Goal: Use online tool/utility: Utilize a website feature to perform a specific function

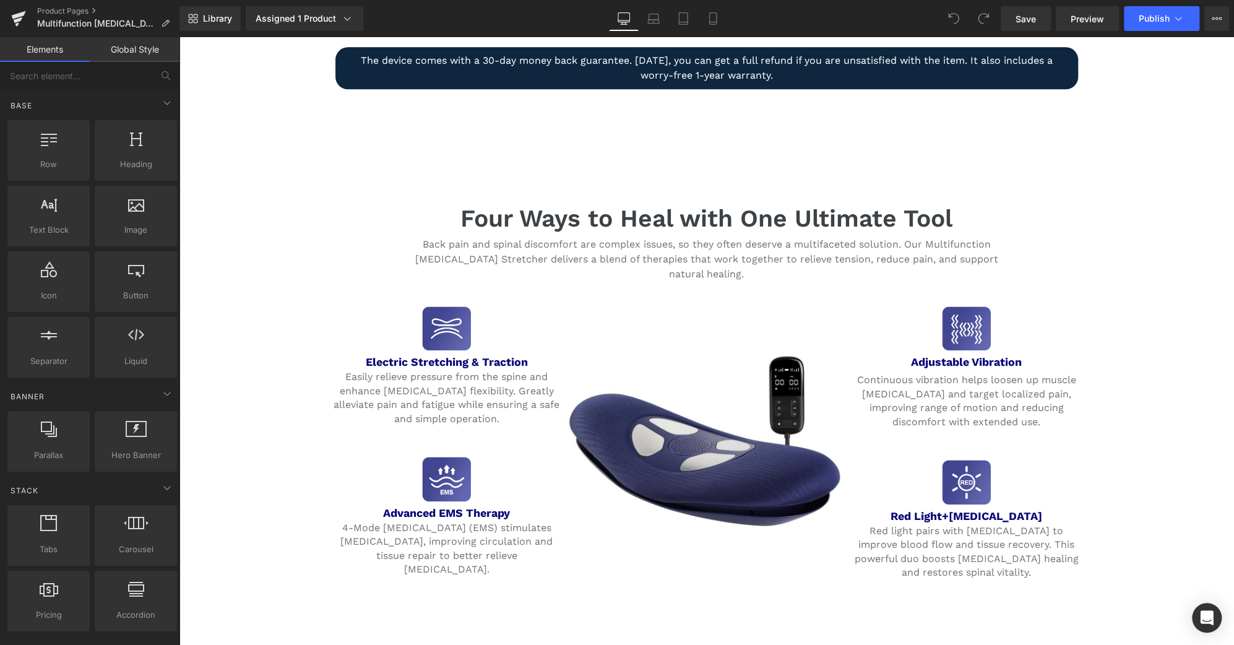
scroll to position [1002, 0]
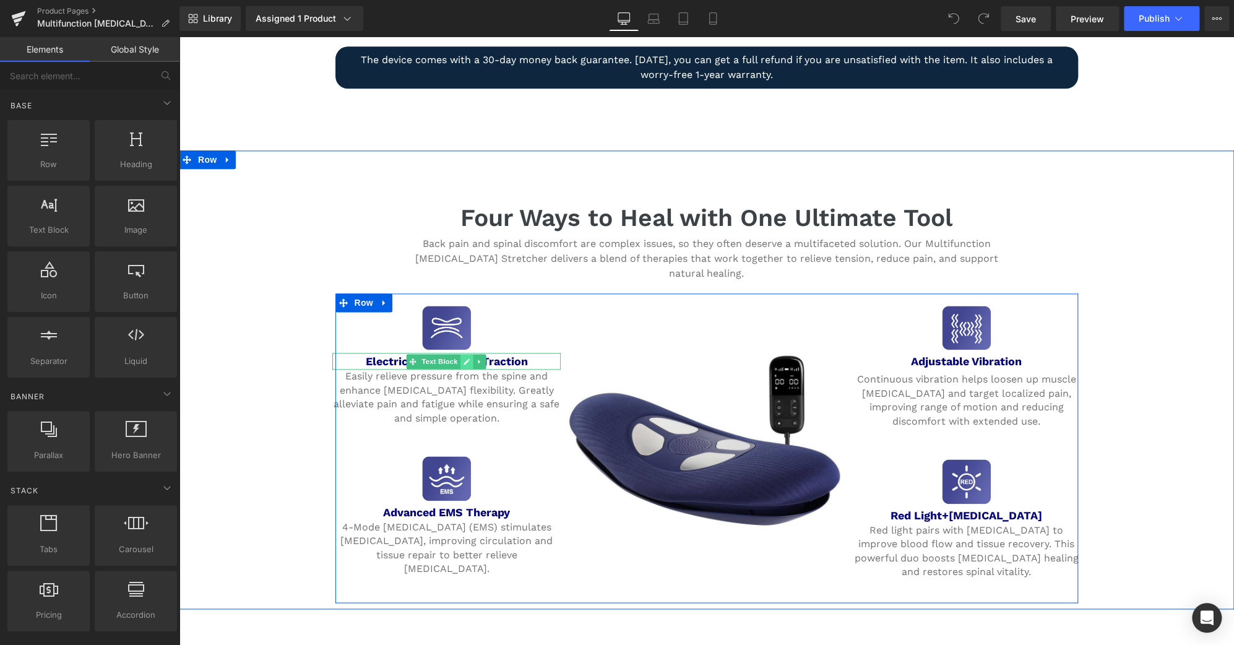
click at [464, 358] on icon at bounding box center [467, 361] width 6 height 6
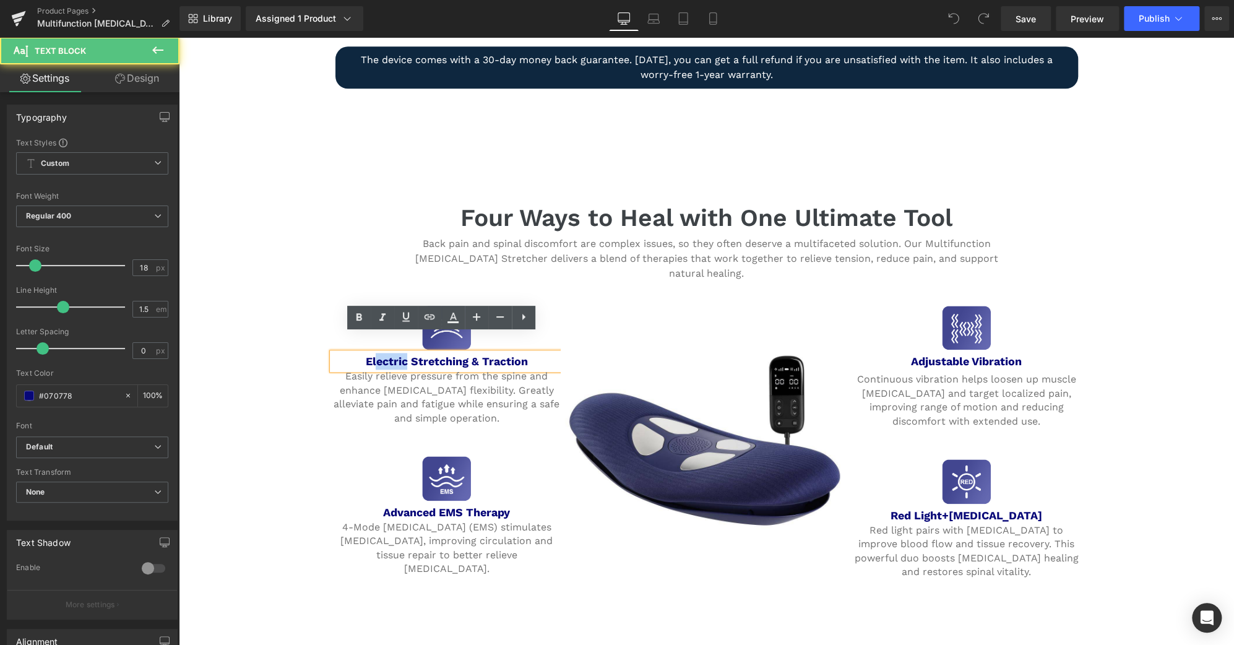
scroll to position [1003, 0]
drag, startPoint x: 402, startPoint y: 341, endPoint x: 333, endPoint y: 340, distance: 69.3
click at [333, 352] on p "Electric Stretching & Traction" at bounding box center [446, 360] width 229 height 17
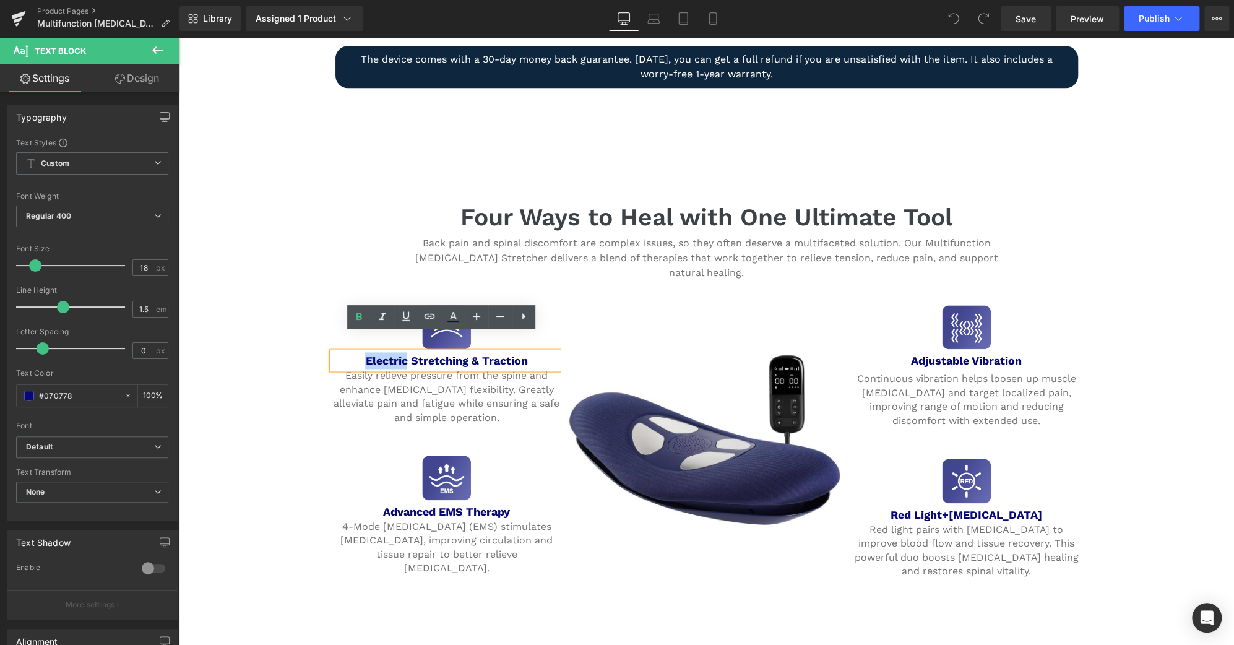
copy b "Electric"
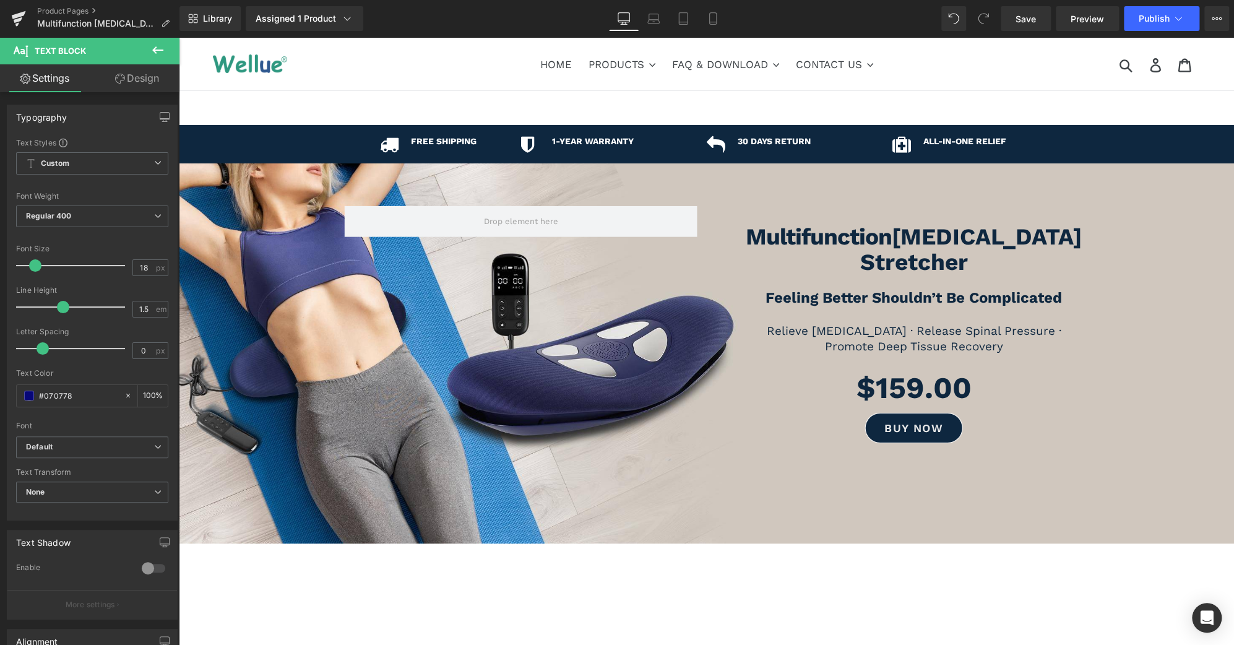
scroll to position [0, 0]
click at [843, 246] on b "Multifunction" at bounding box center [819, 236] width 146 height 27
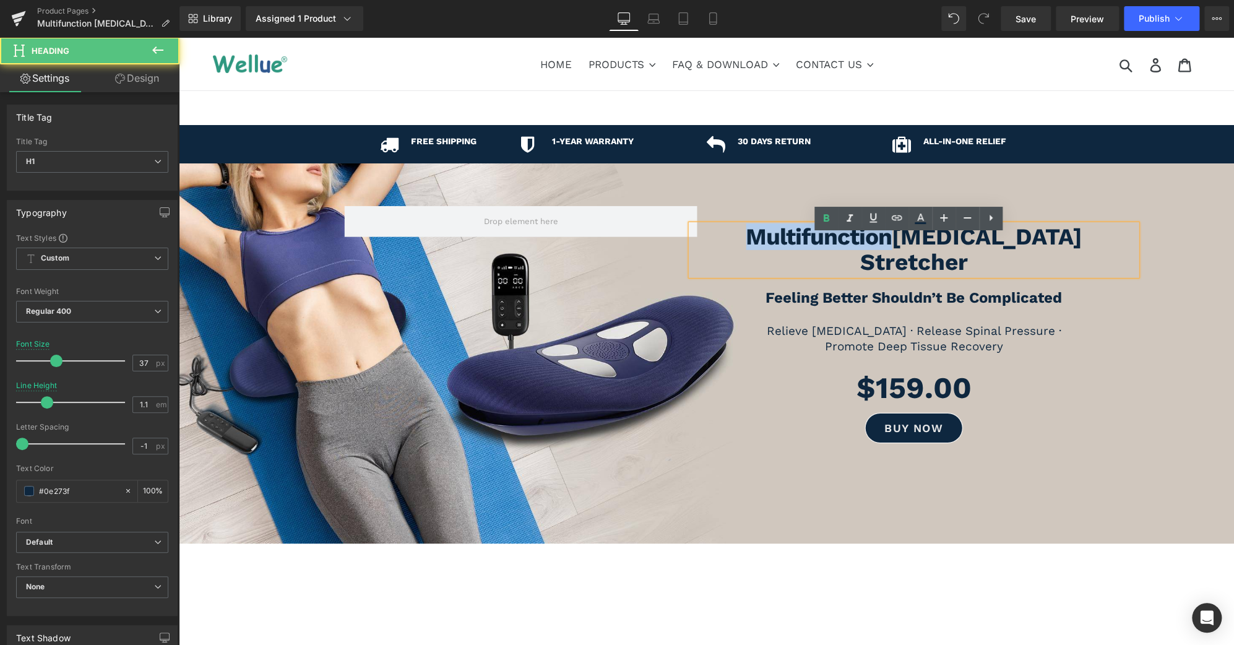
drag, startPoint x: 877, startPoint y: 248, endPoint x: 642, endPoint y: 248, distance: 234.6
click at [642, 248] on div "Multifunction [MEDICAL_DATA] Stretcher Heading Feeling Better Shouldn’t Be Comp…" at bounding box center [706, 331] width 743 height 251
paste div
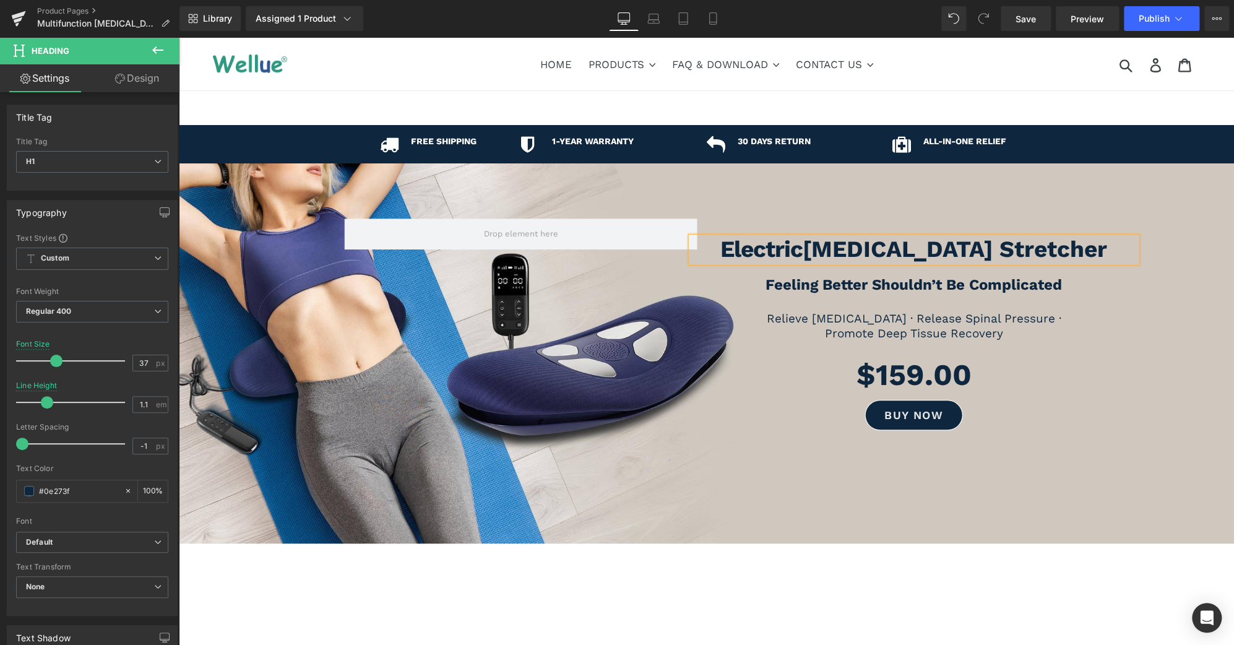
click at [895, 488] on div at bounding box center [706, 353] width 1055 height 380
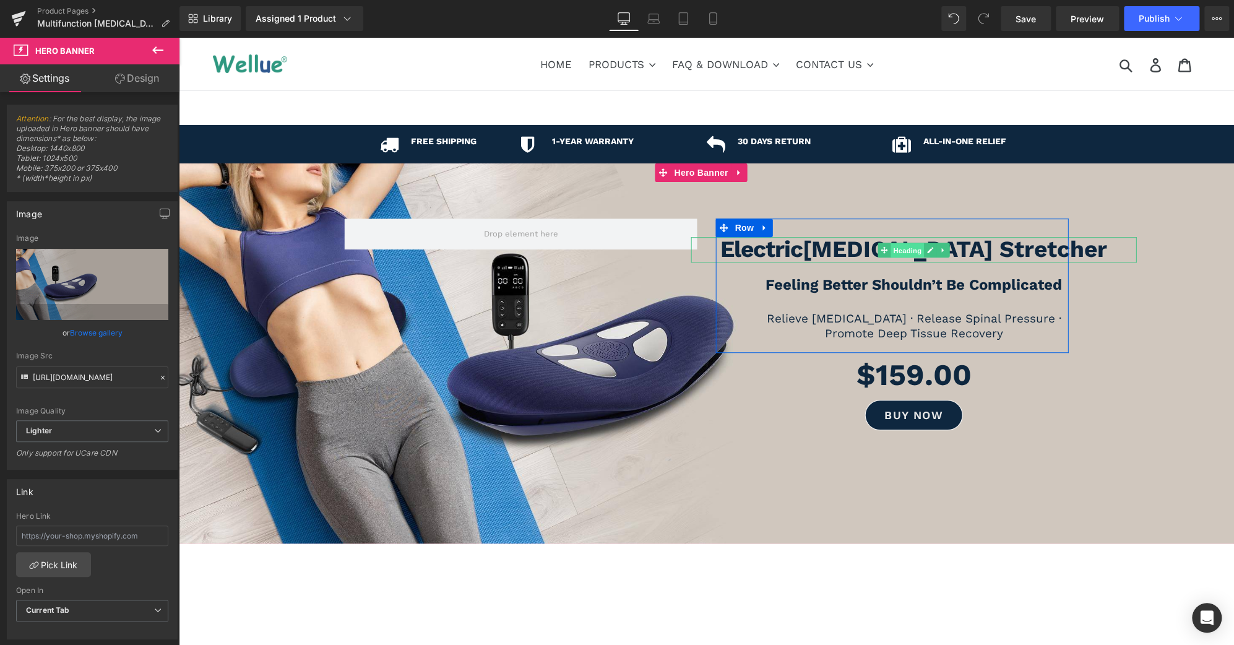
click at [895, 246] on span "Heading" at bounding box center [907, 250] width 33 height 15
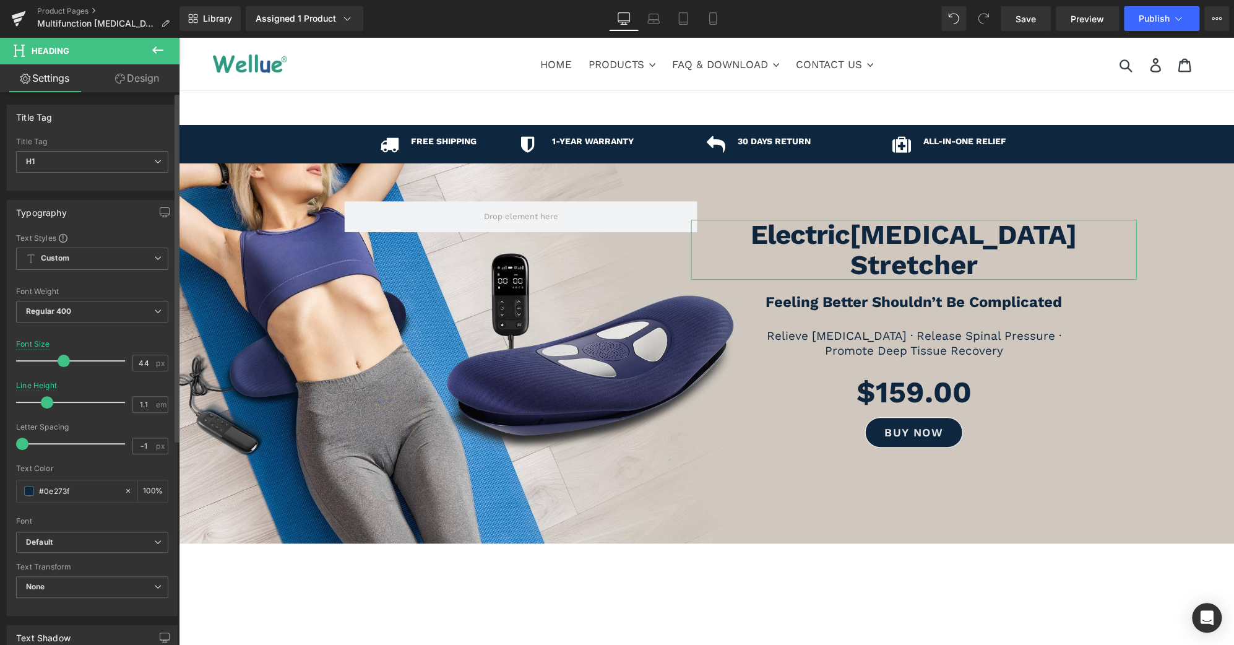
type input "45"
drag, startPoint x: 58, startPoint y: 356, endPoint x: 66, endPoint y: 357, distance: 8.1
click at [66, 357] on span at bounding box center [65, 361] width 12 height 12
type input "1"
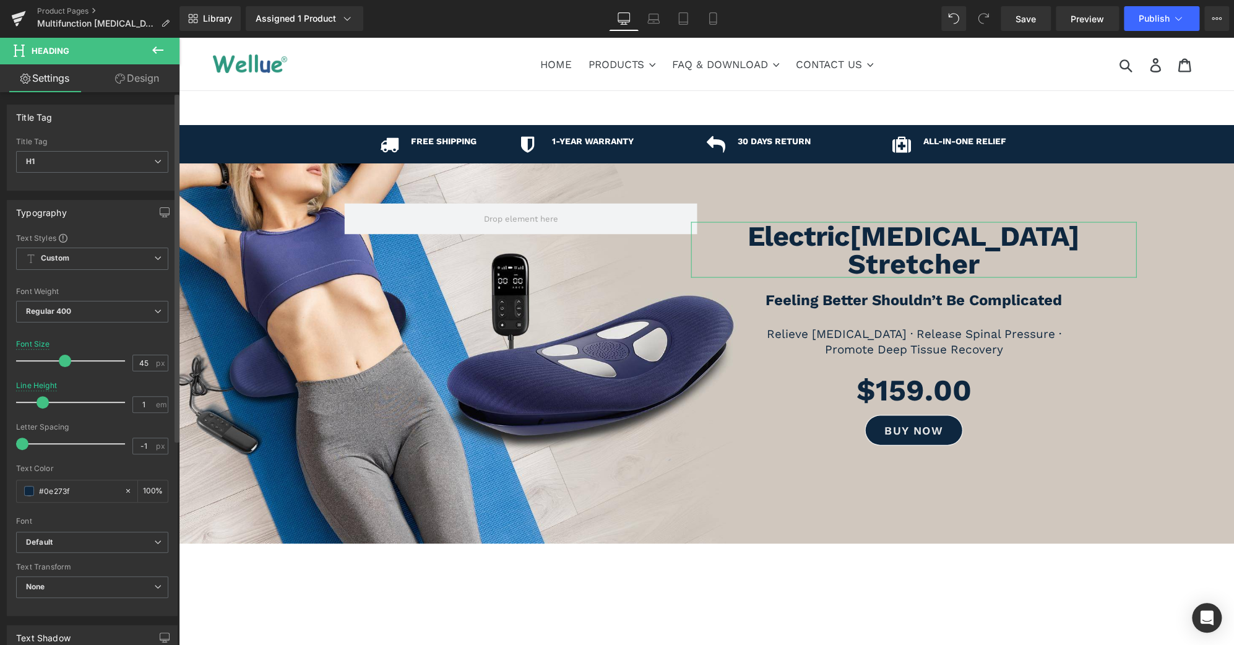
click at [42, 402] on span at bounding box center [43, 402] width 12 height 12
click at [716, 15] on icon at bounding box center [712, 19] width 7 height 12
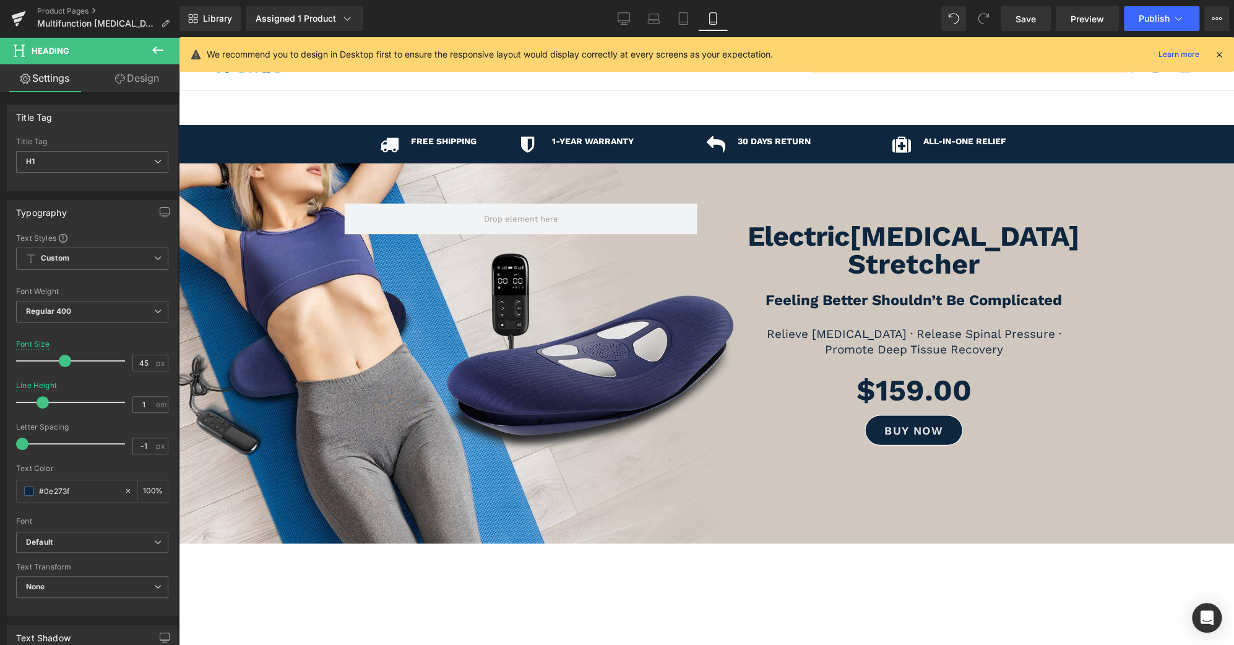
type input "39"
type input "1.5"
type input "100"
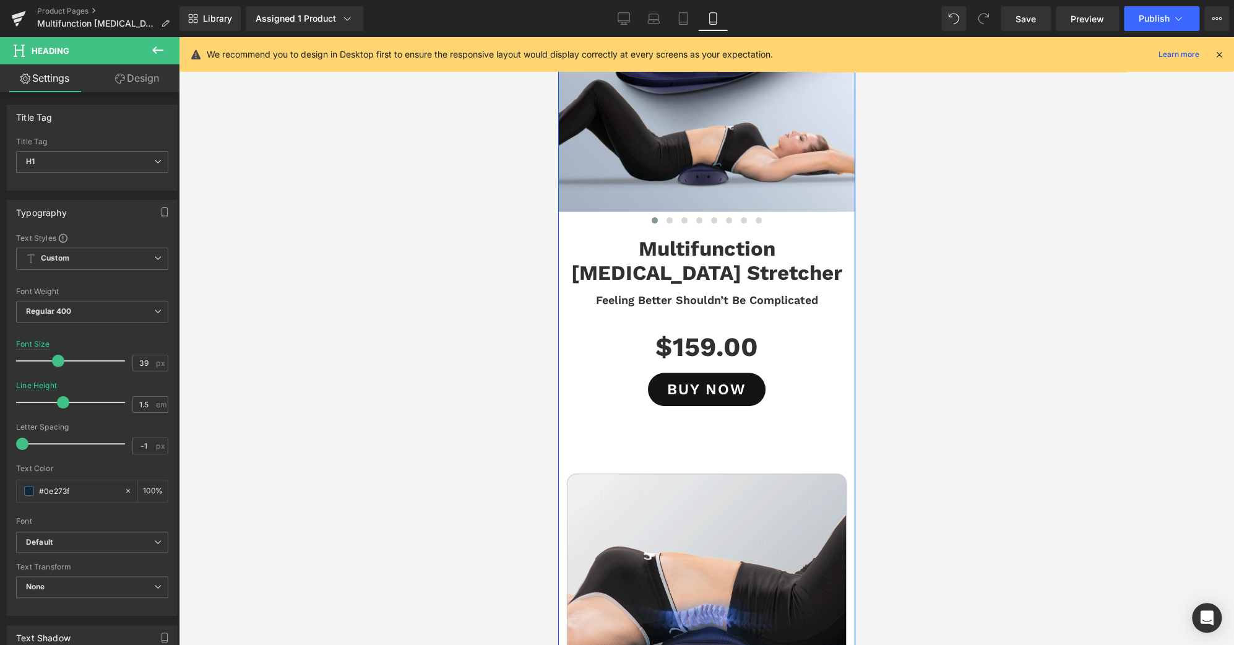
scroll to position [182, 0]
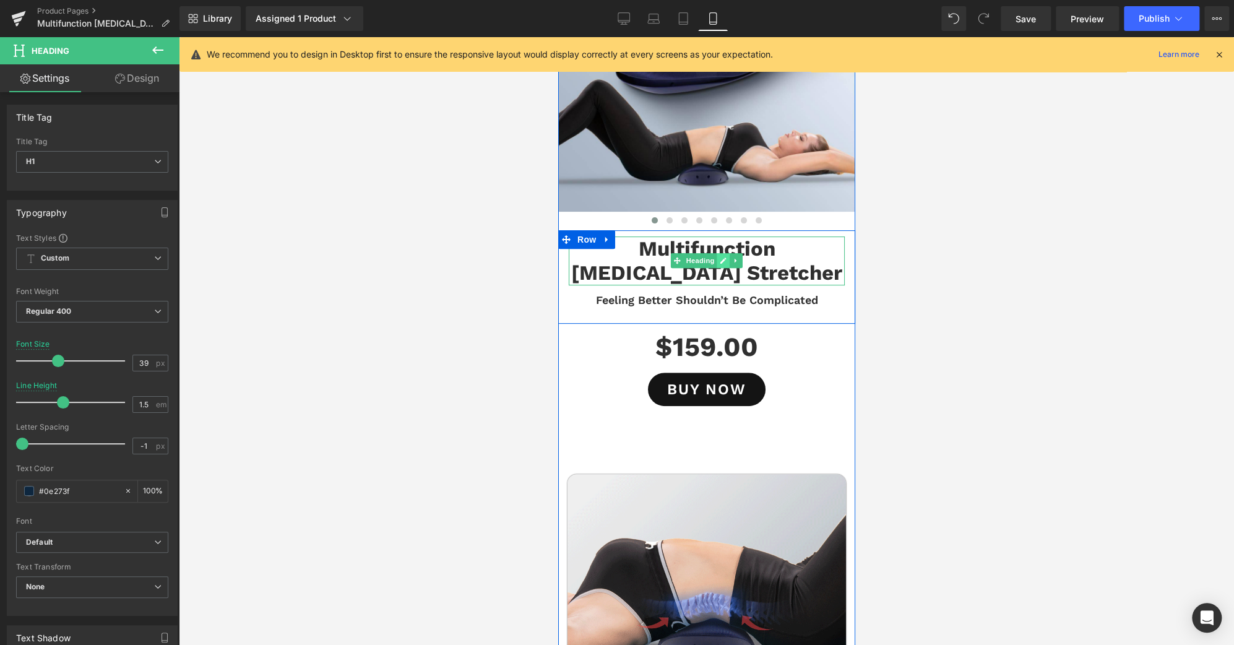
click at [721, 258] on icon at bounding box center [723, 260] width 6 height 6
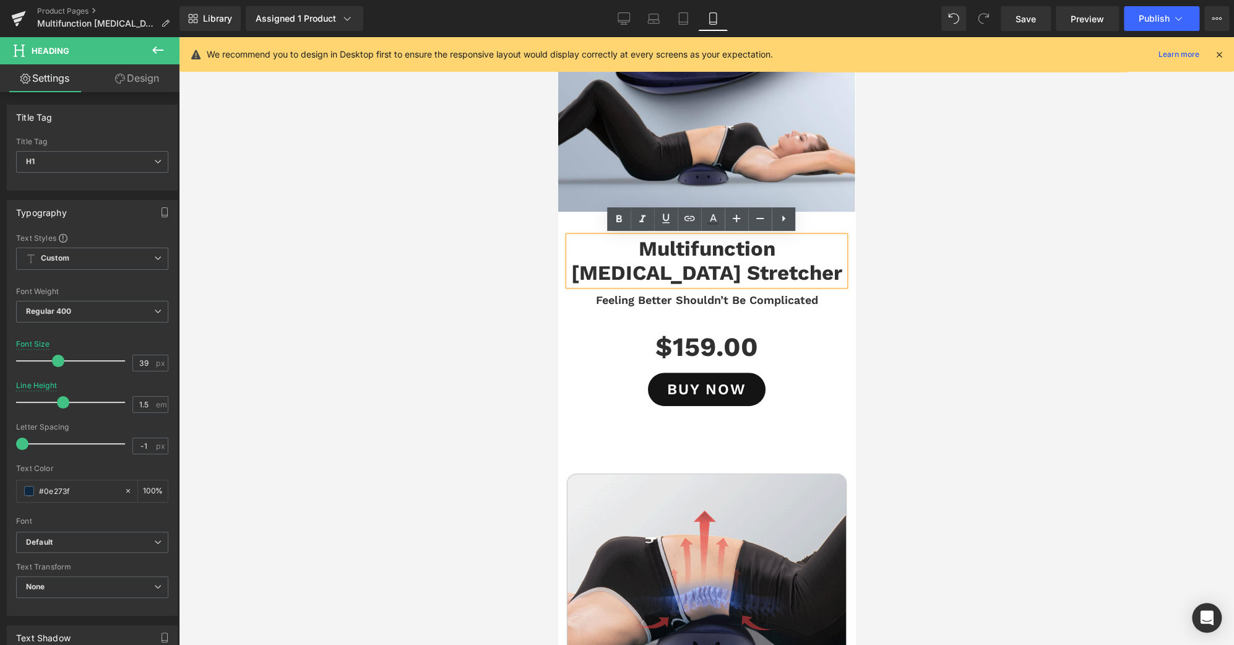
click at [638, 246] on b "Multifunction [MEDICAL_DATA] Stretcher" at bounding box center [706, 260] width 271 height 49
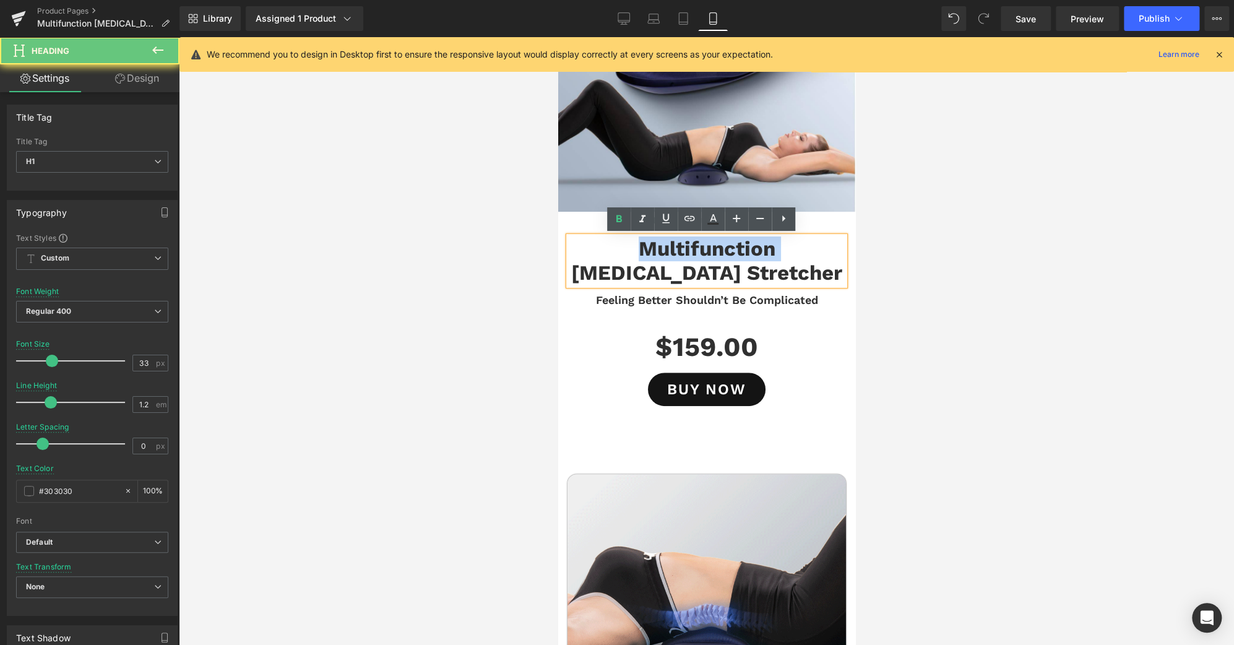
click at [638, 246] on b "Multifunction [MEDICAL_DATA] Stretcher" at bounding box center [706, 260] width 271 height 49
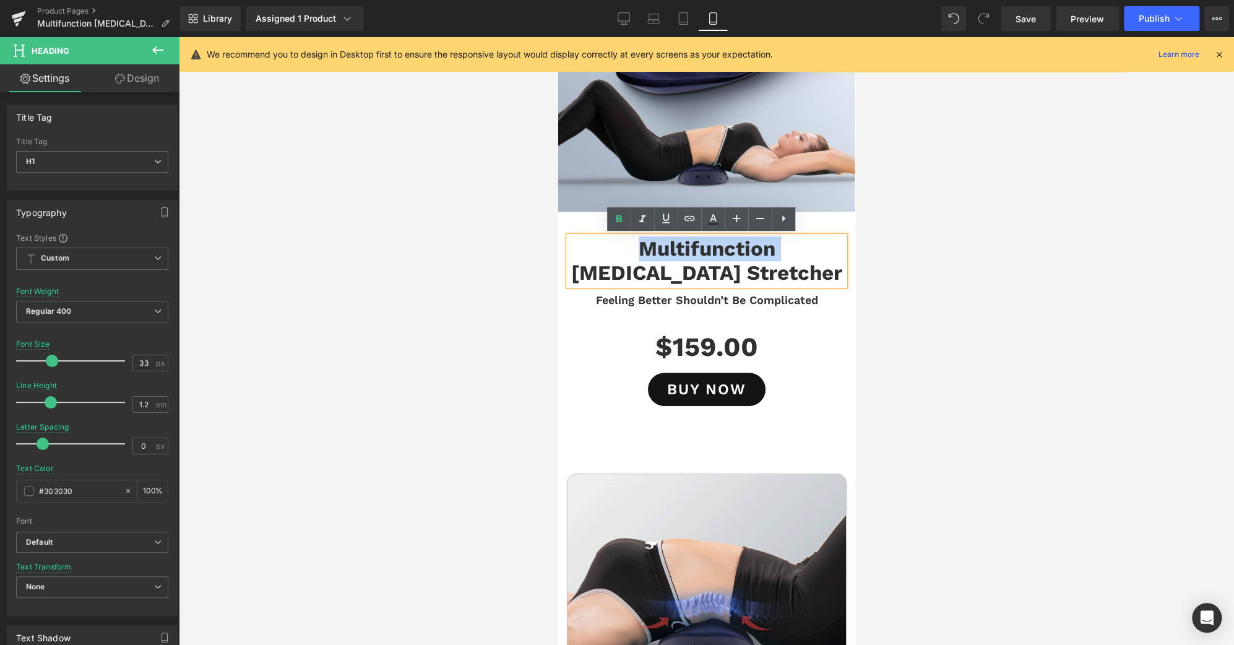
paste div
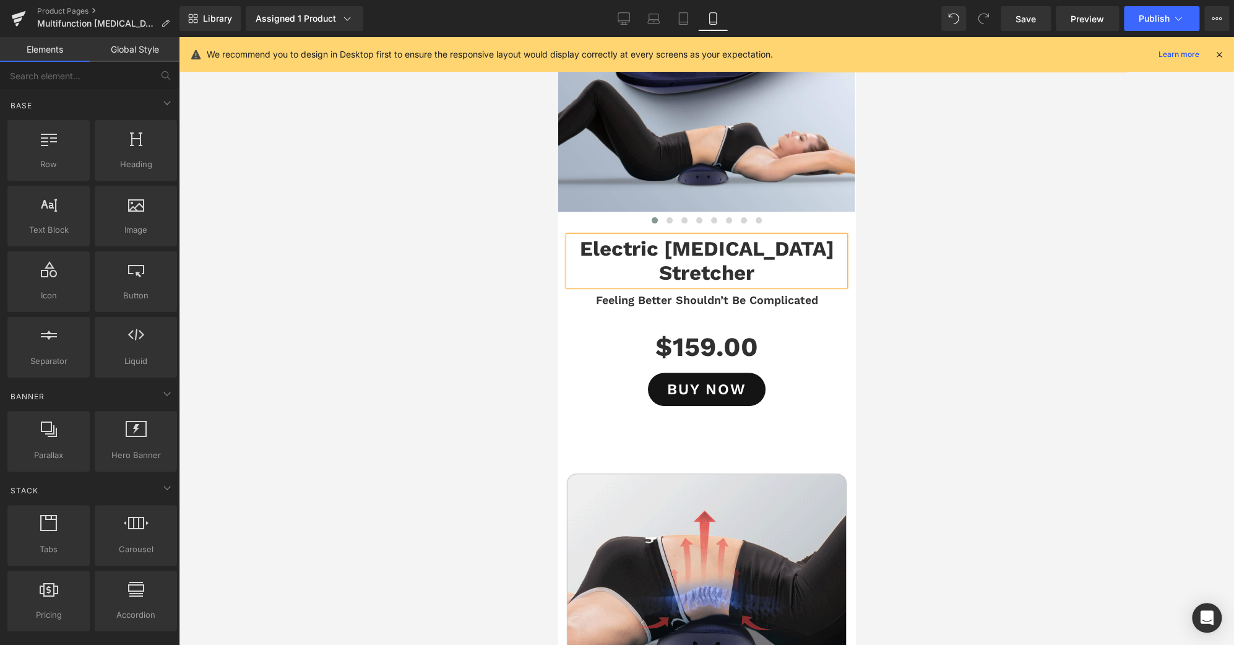
drag, startPoint x: 883, startPoint y: 303, endPoint x: 275, endPoint y: 241, distance: 610.4
click at [883, 303] on div at bounding box center [706, 341] width 1055 height 608
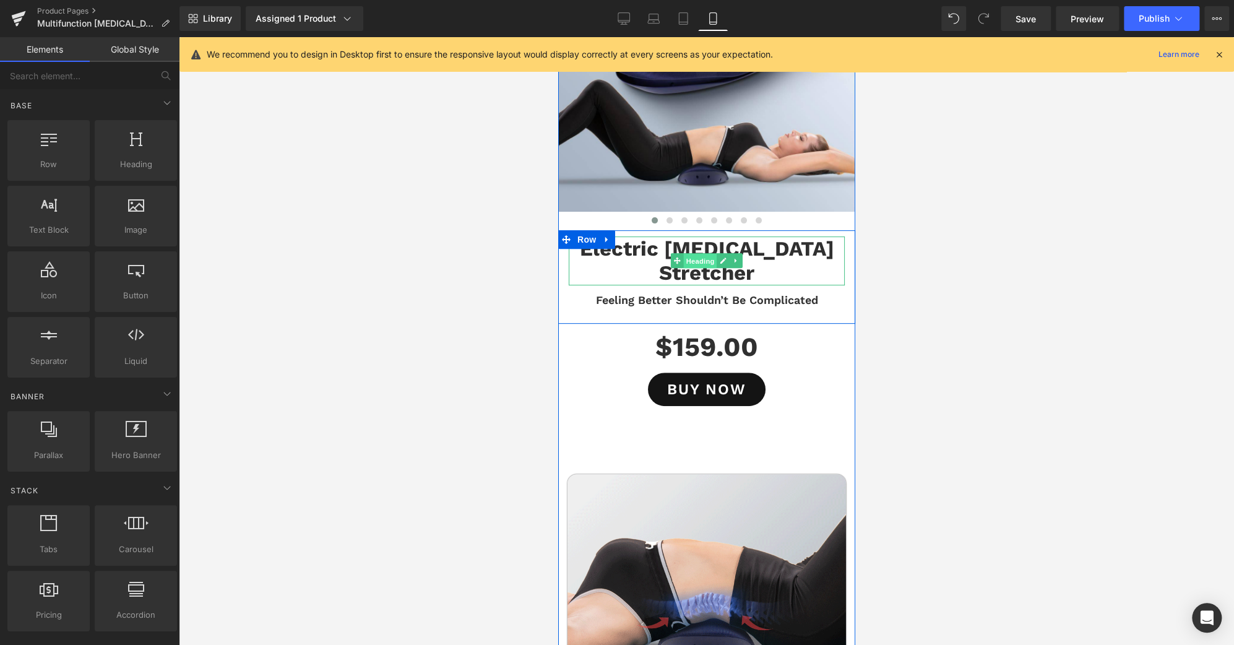
click at [700, 254] on span "Heading" at bounding box center [699, 261] width 33 height 15
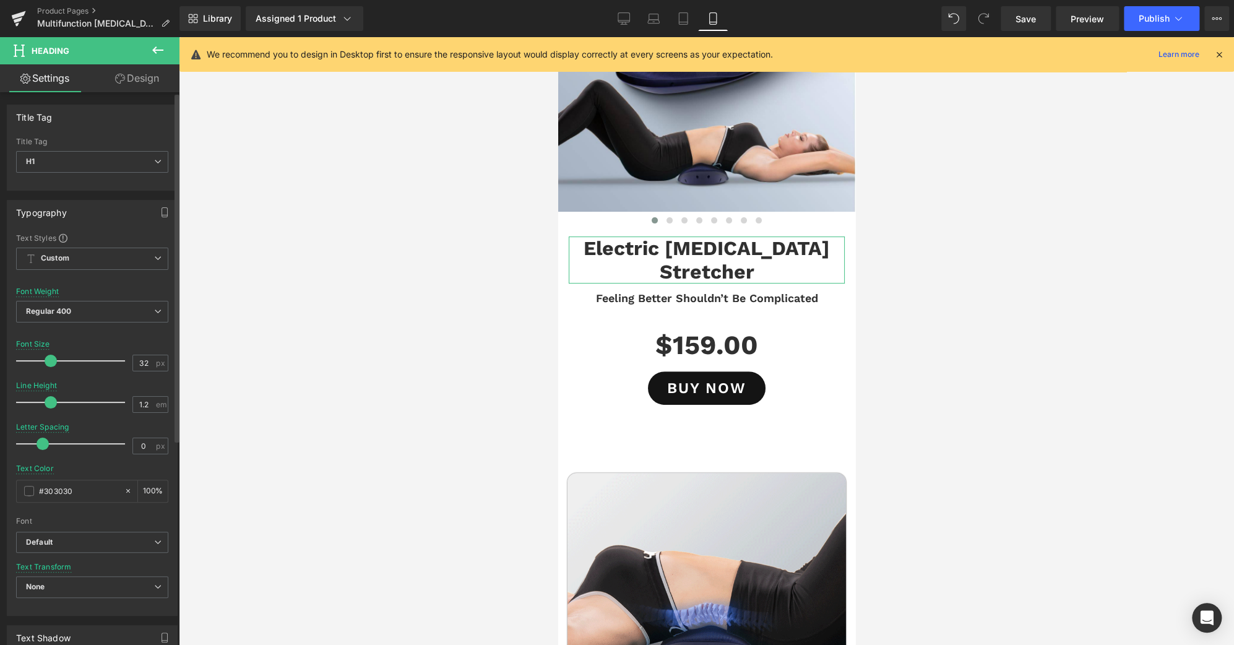
click at [50, 358] on span at bounding box center [51, 361] width 12 height 12
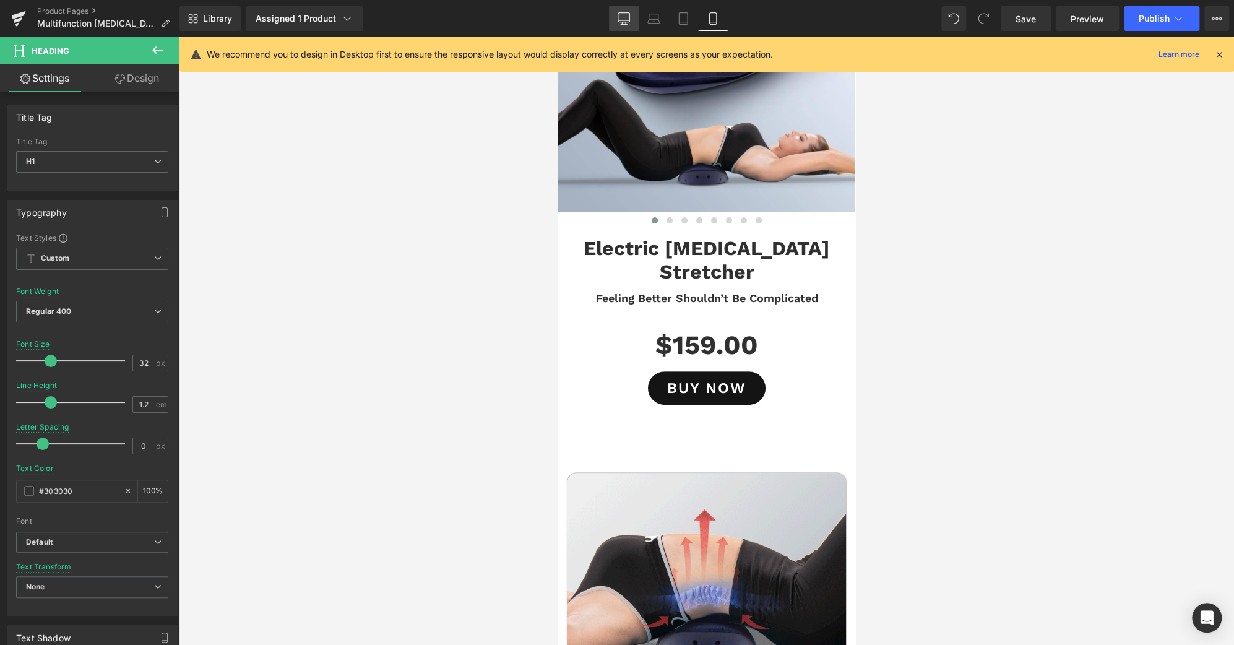
click at [616, 28] on link "Desktop" at bounding box center [624, 18] width 30 height 25
type input "41"
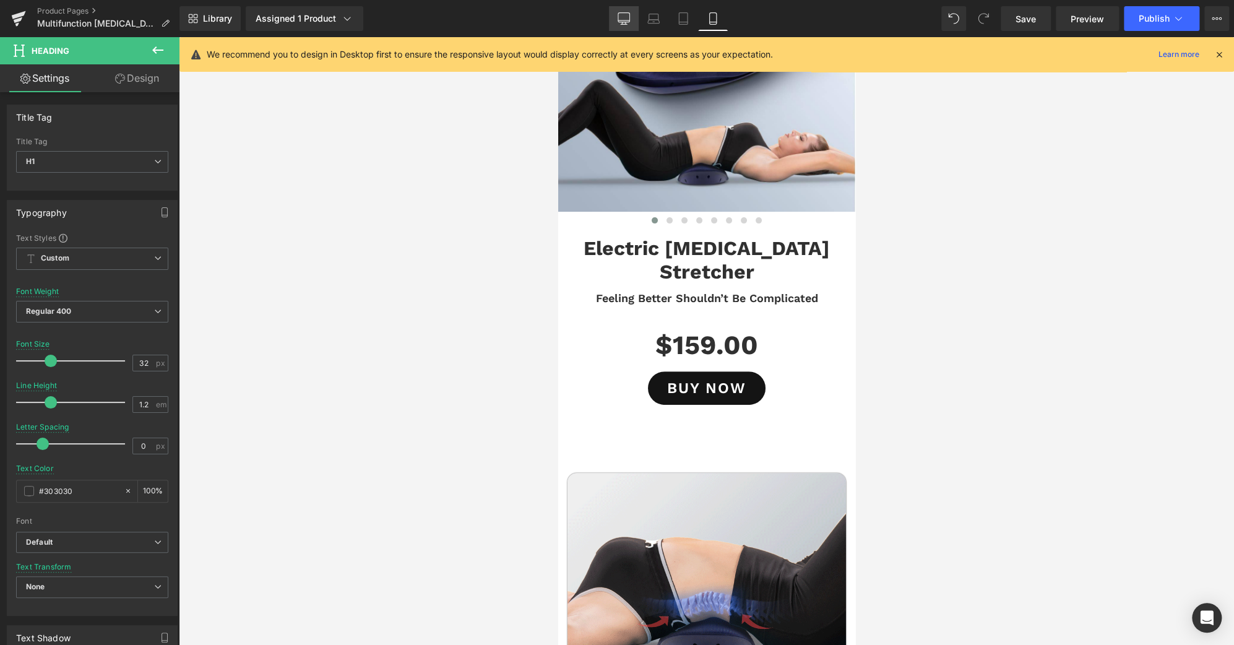
type input "1.5"
type input "#3d4246"
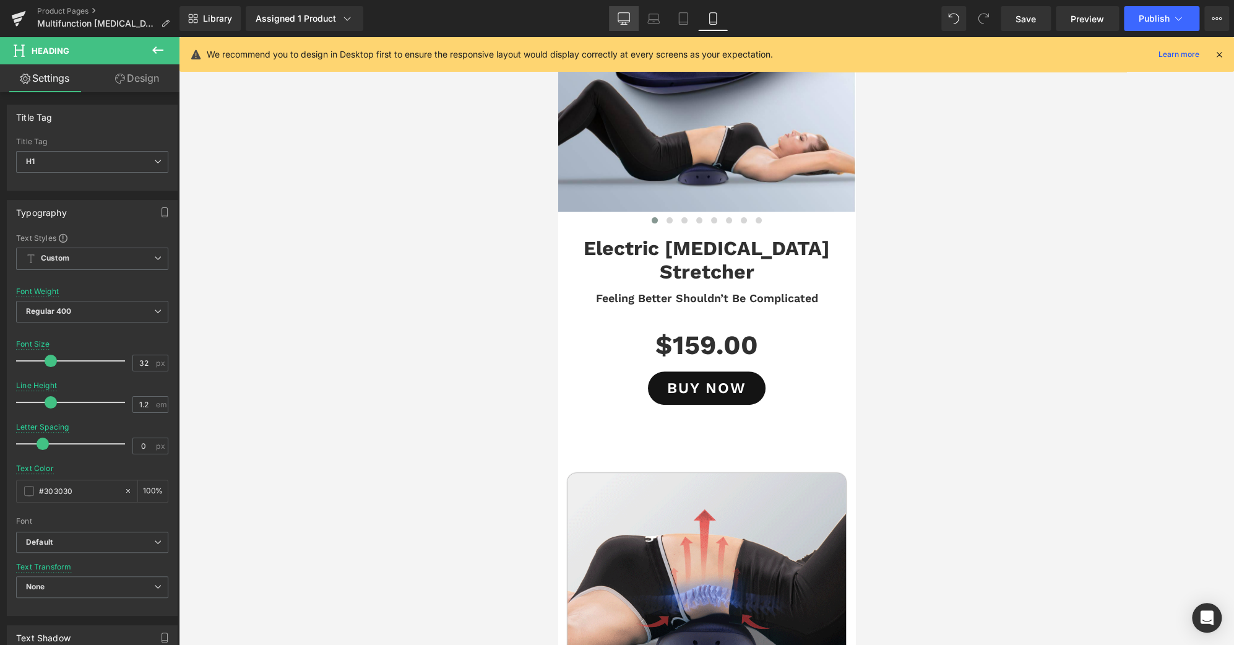
type input "100"
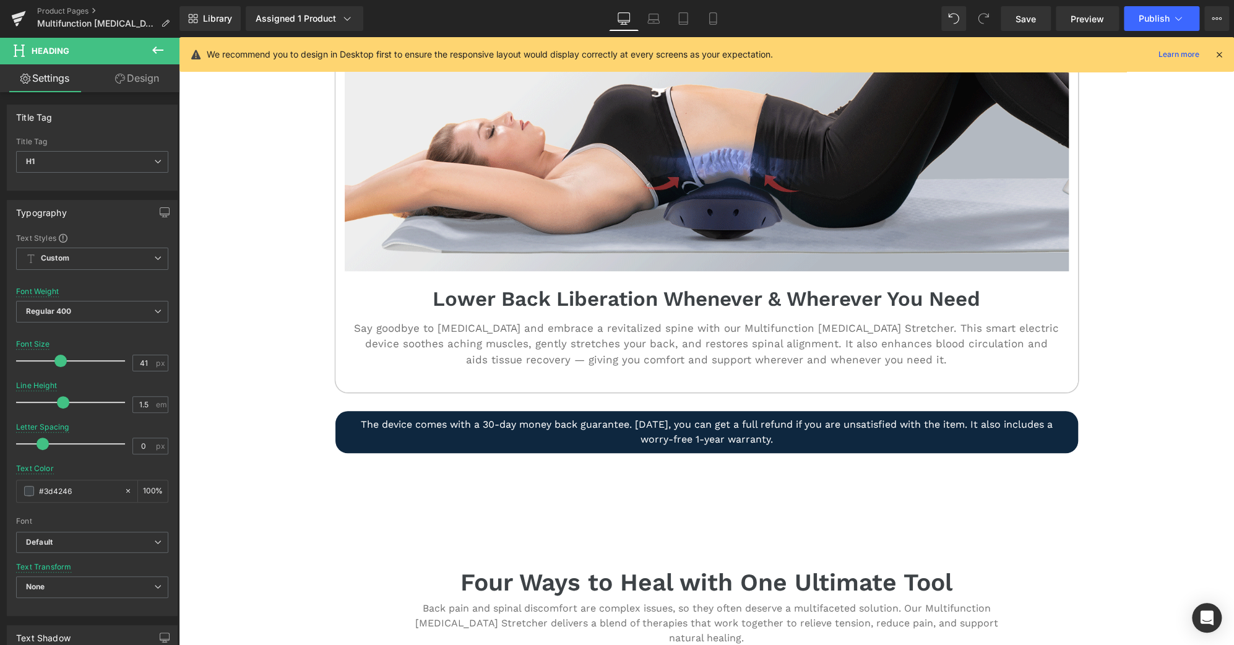
scroll to position [638, 0]
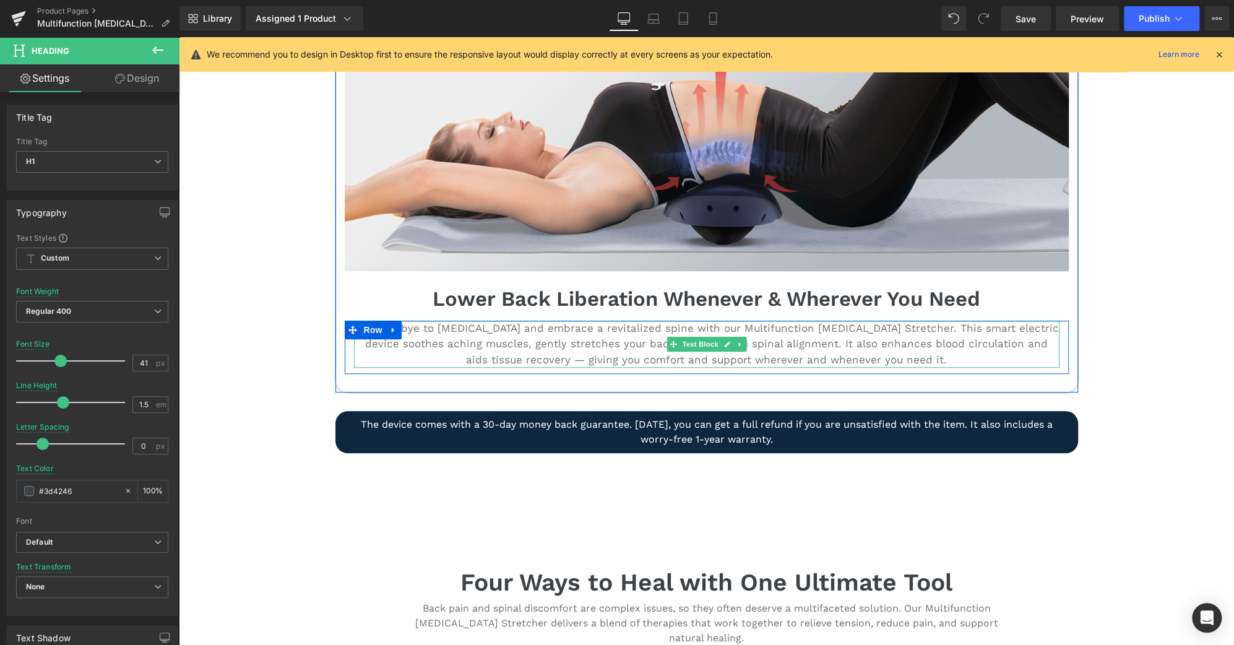
click at [795, 326] on p "Say goodbye to [MEDICAL_DATA] and embrace a revitalized spine with our Multifun…" at bounding box center [707, 345] width 706 height 48
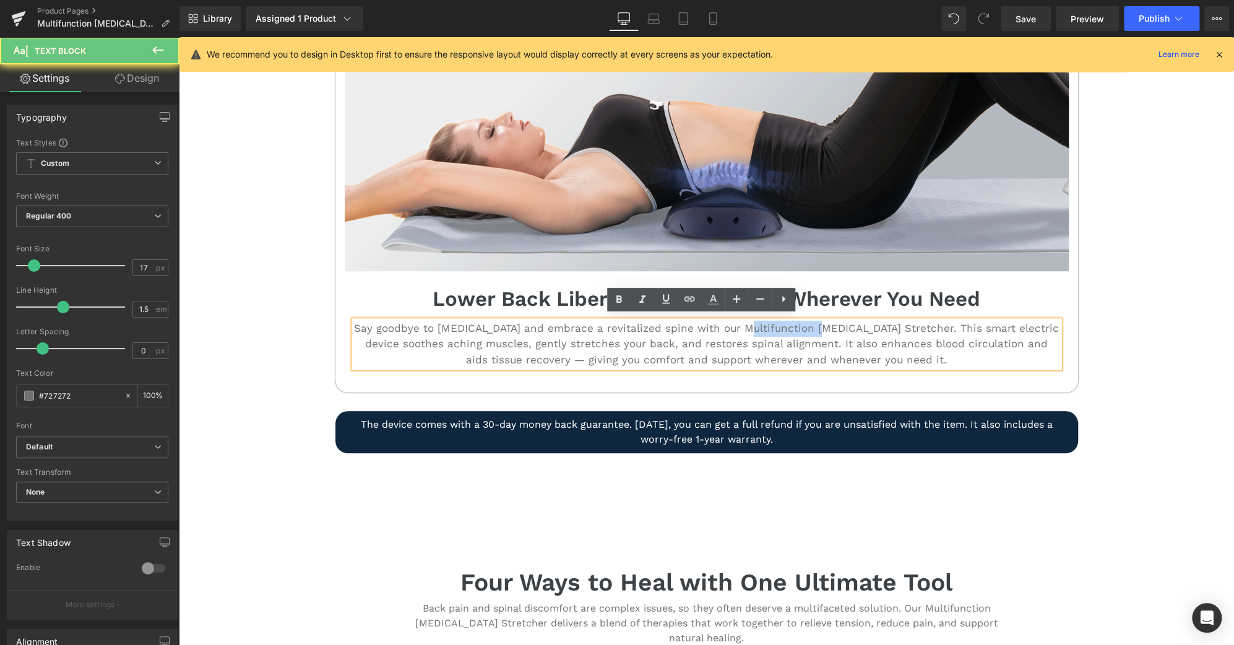
click at [795, 326] on p "Say goodbye to [MEDICAL_DATA] and embrace a revitalized spine with our Multifun…" at bounding box center [707, 345] width 706 height 48
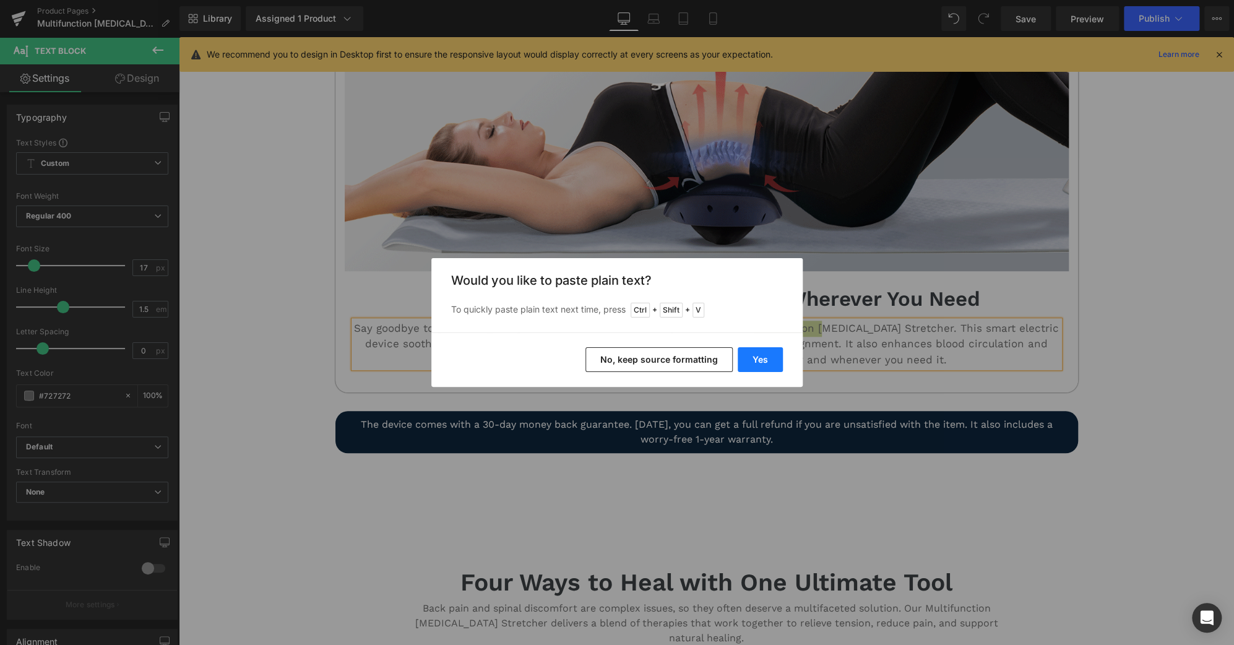
click at [765, 355] on button "Yes" at bounding box center [760, 359] width 45 height 25
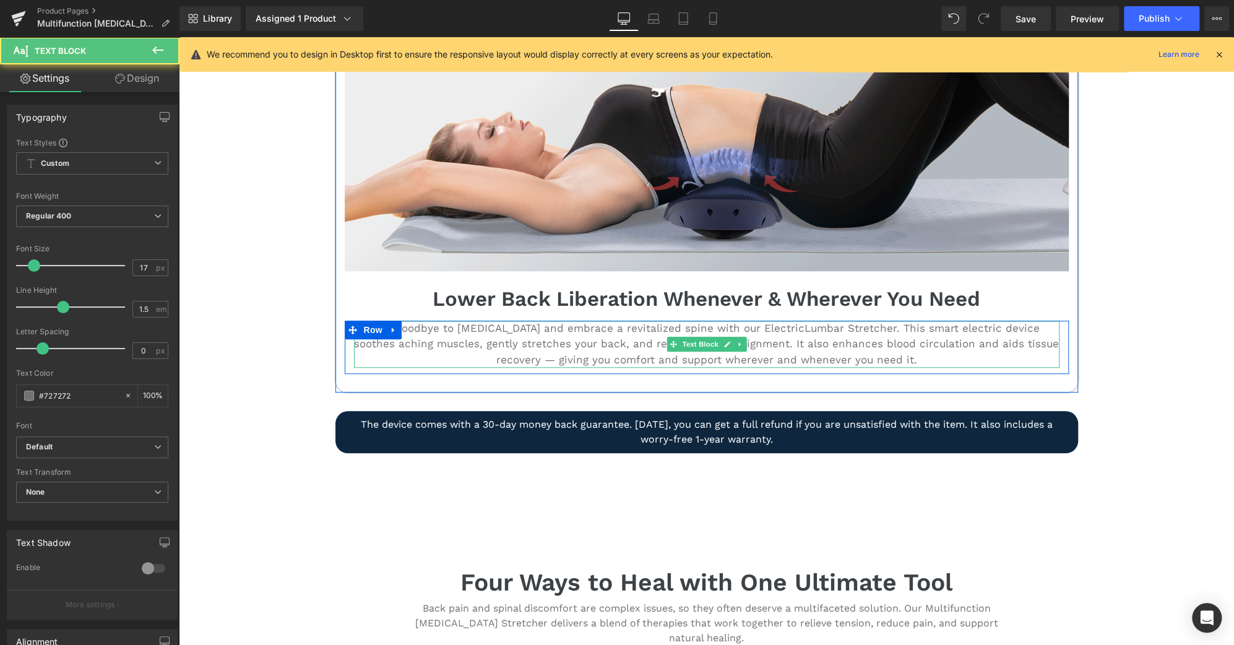
click at [776, 327] on p "Say goodbye to [MEDICAL_DATA] and embrace a revitalized spine with our Electric…" at bounding box center [707, 345] width 706 height 48
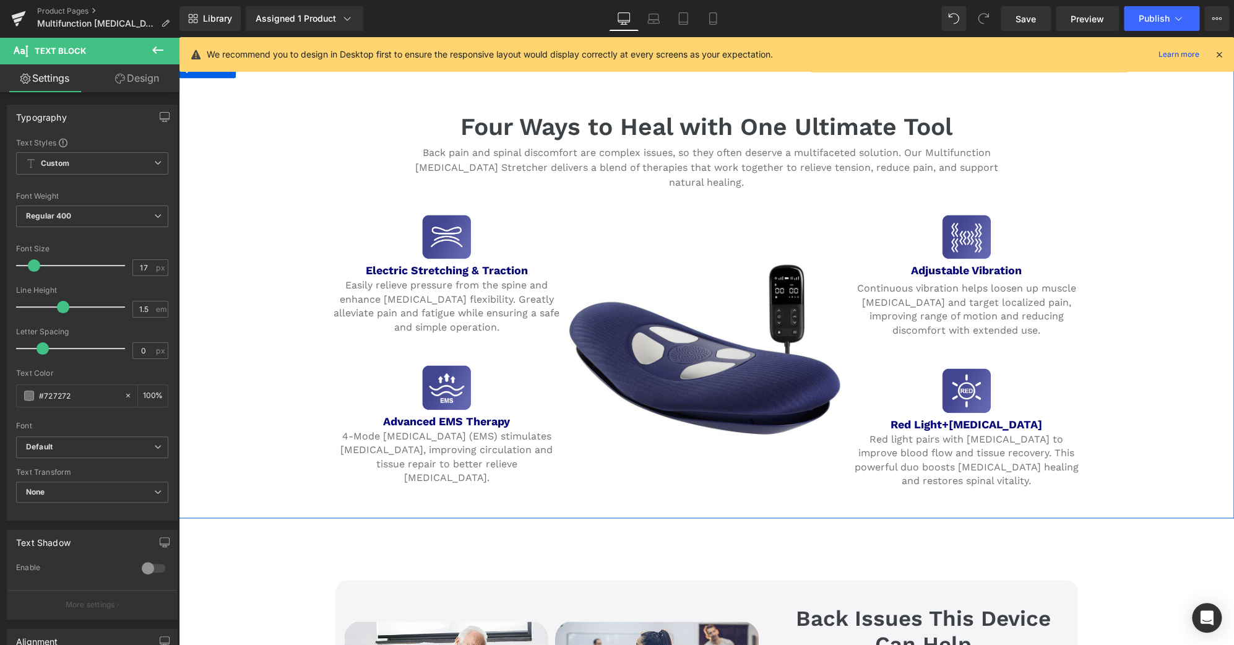
scroll to position [1093, 0]
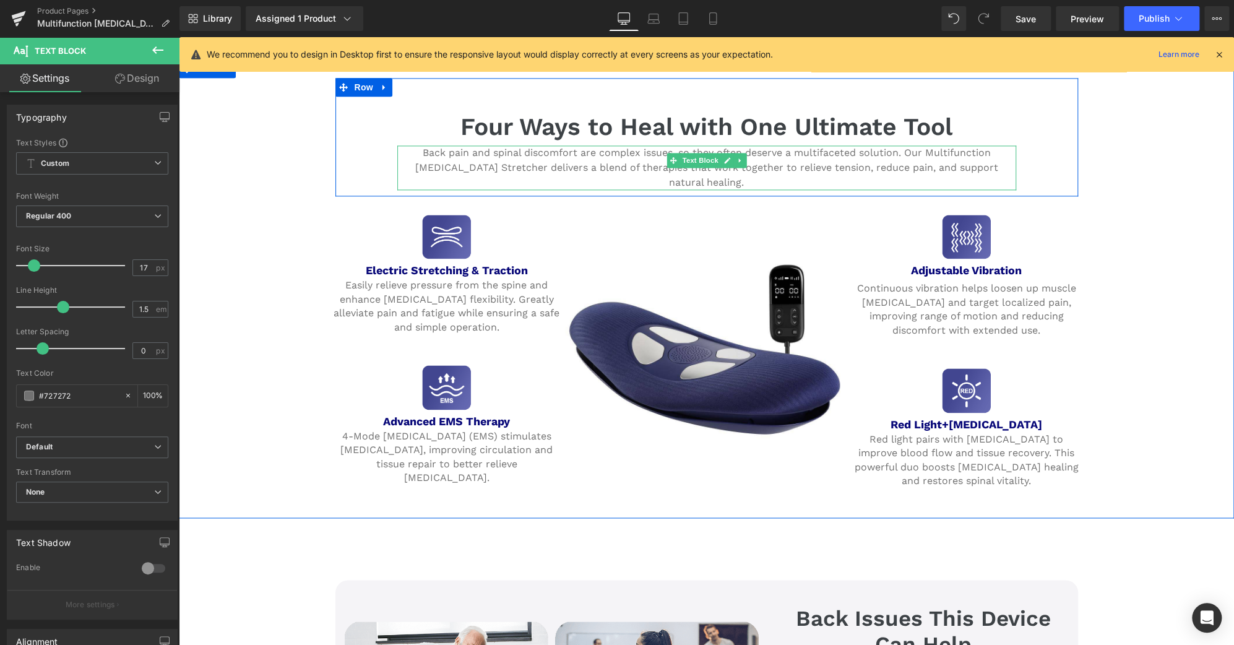
click at [947, 150] on p "Back pain and spinal discomfort are complex issues, so they often deserve a mul…" at bounding box center [706, 167] width 619 height 45
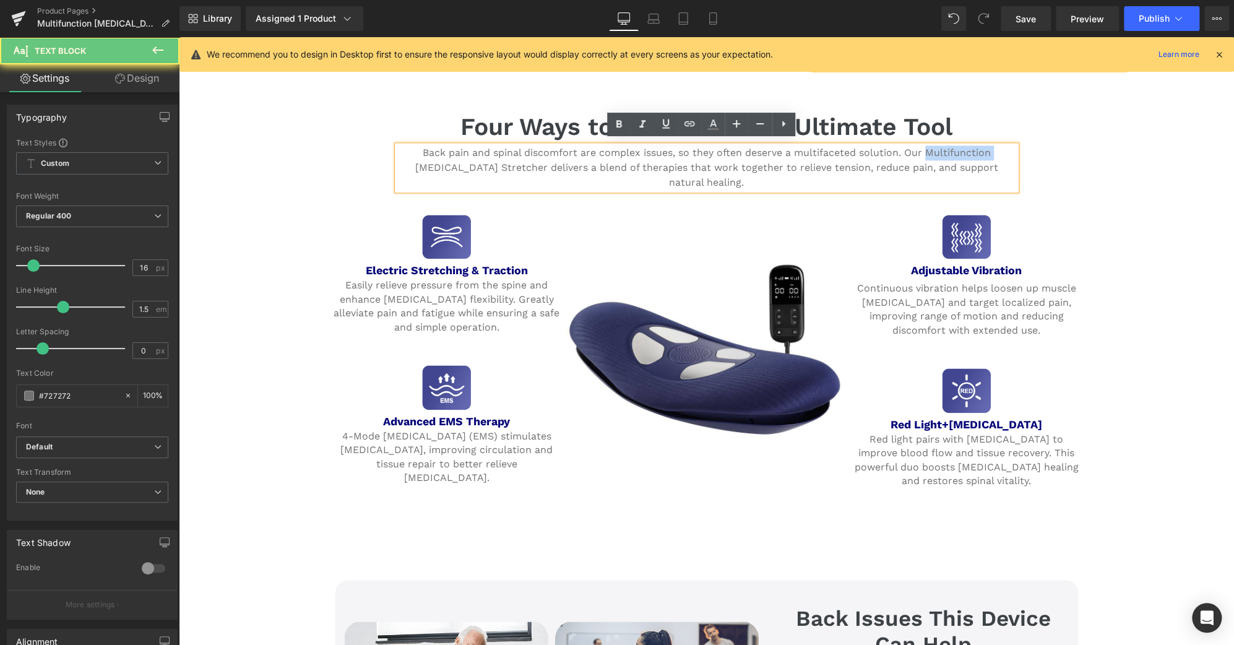
click at [947, 150] on p "Back pain and spinal discomfort are complex issues, so they often deserve a mul…" at bounding box center [706, 167] width 619 height 45
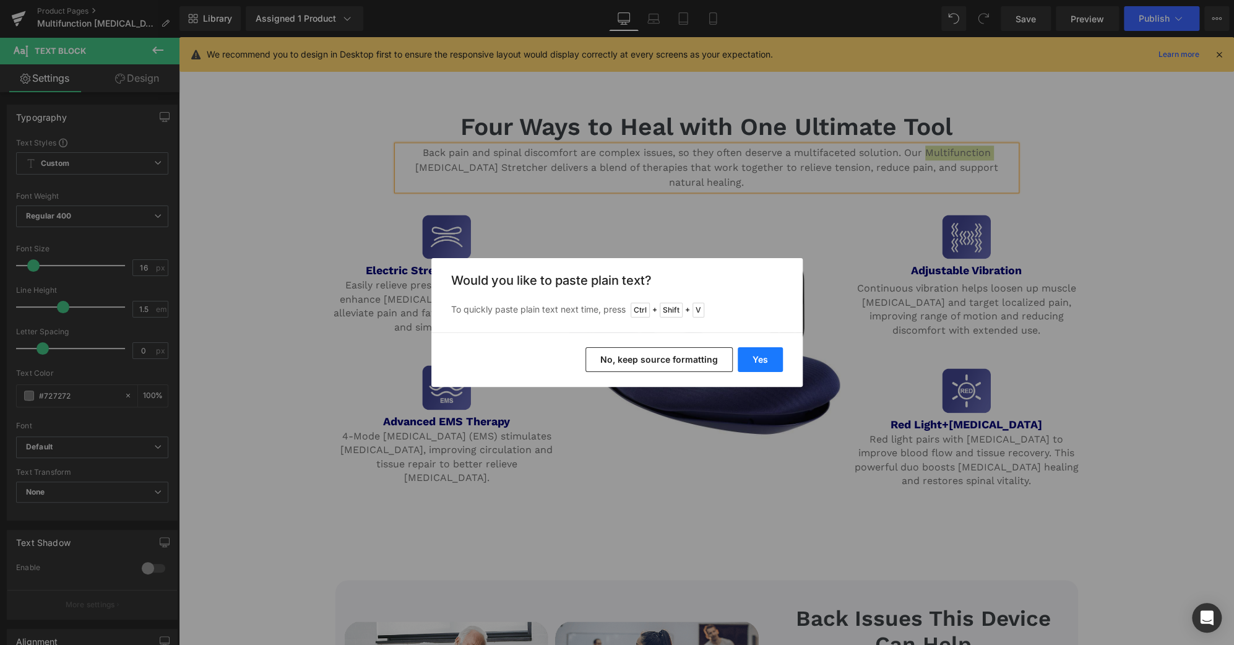
drag, startPoint x: 768, startPoint y: 360, endPoint x: 589, endPoint y: 319, distance: 183.3
click at [768, 360] on button "Yes" at bounding box center [760, 359] width 45 height 25
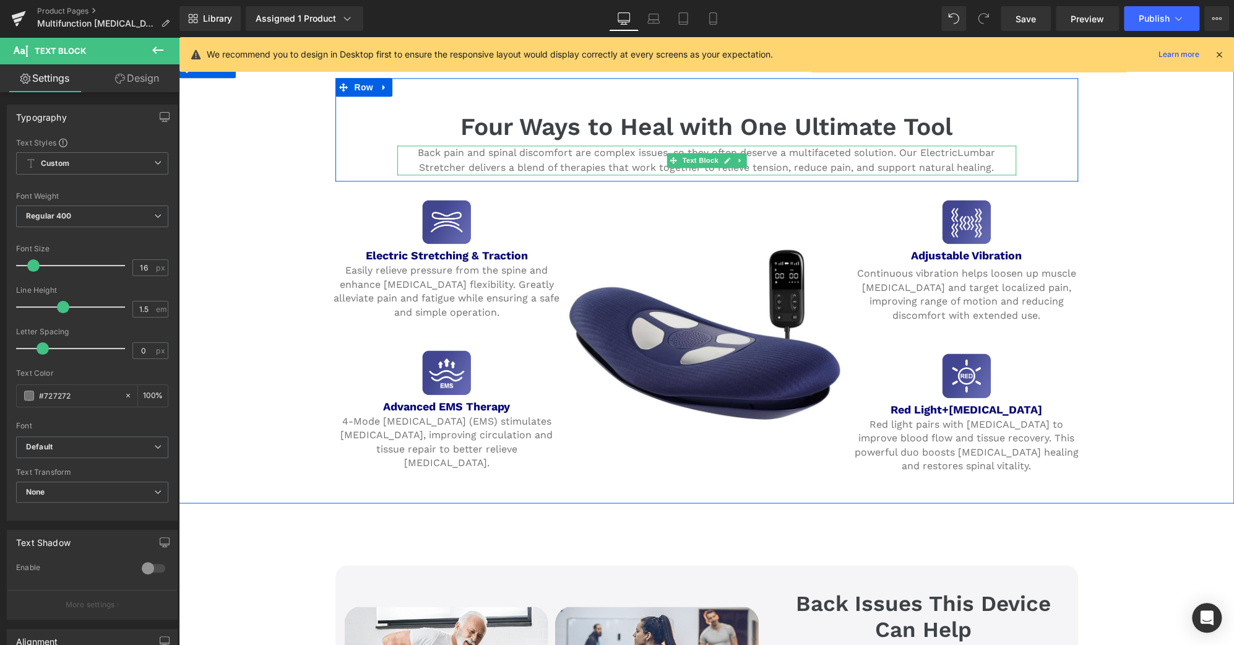
click at [955, 151] on p "Back pain and spinal discomfort are complex issues, so they often deserve a mul…" at bounding box center [706, 160] width 619 height 30
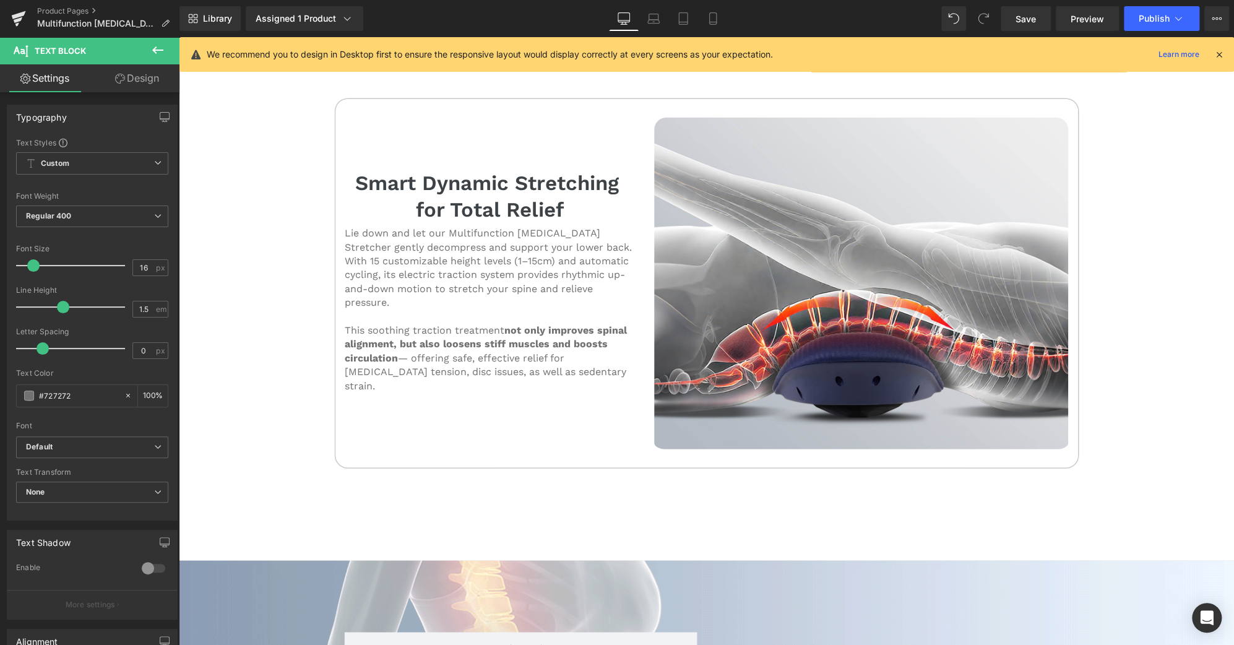
scroll to position [2096, 0]
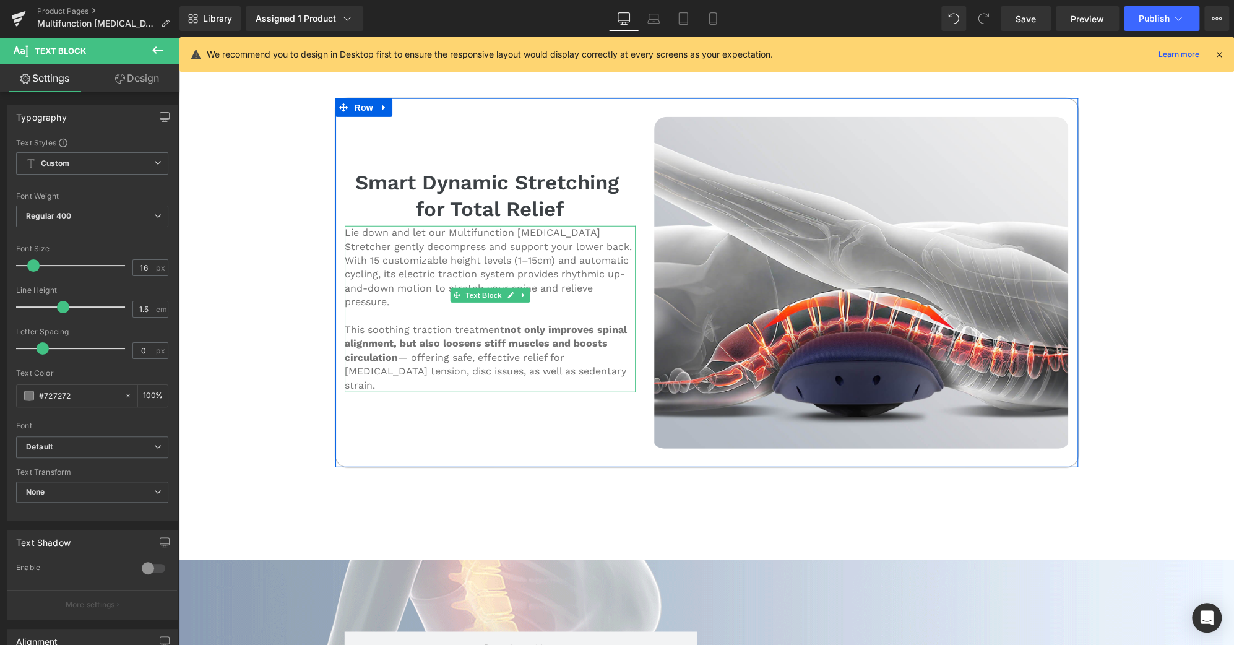
click at [491, 226] on p "Lie down and let our Multifunction [MEDICAL_DATA] Stretcher gently decompress a…" at bounding box center [490, 267] width 291 height 83
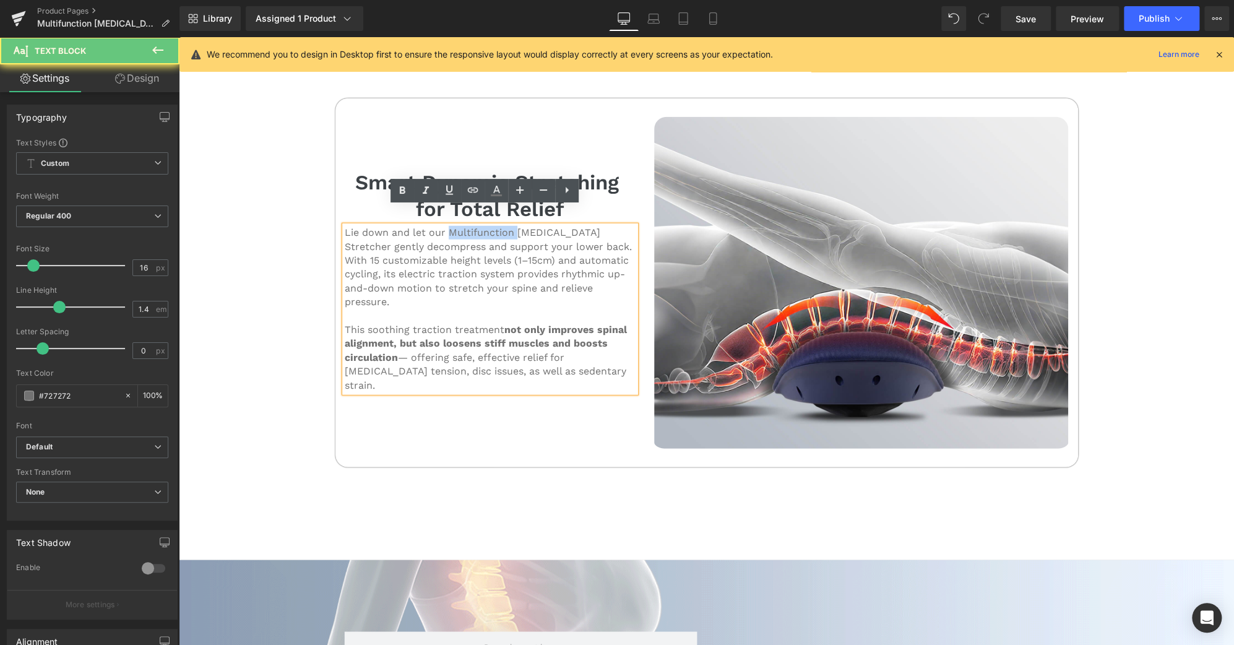
click at [491, 226] on p "Lie down and let our Multifunction [MEDICAL_DATA] Stretcher gently decompress a…" at bounding box center [490, 267] width 291 height 83
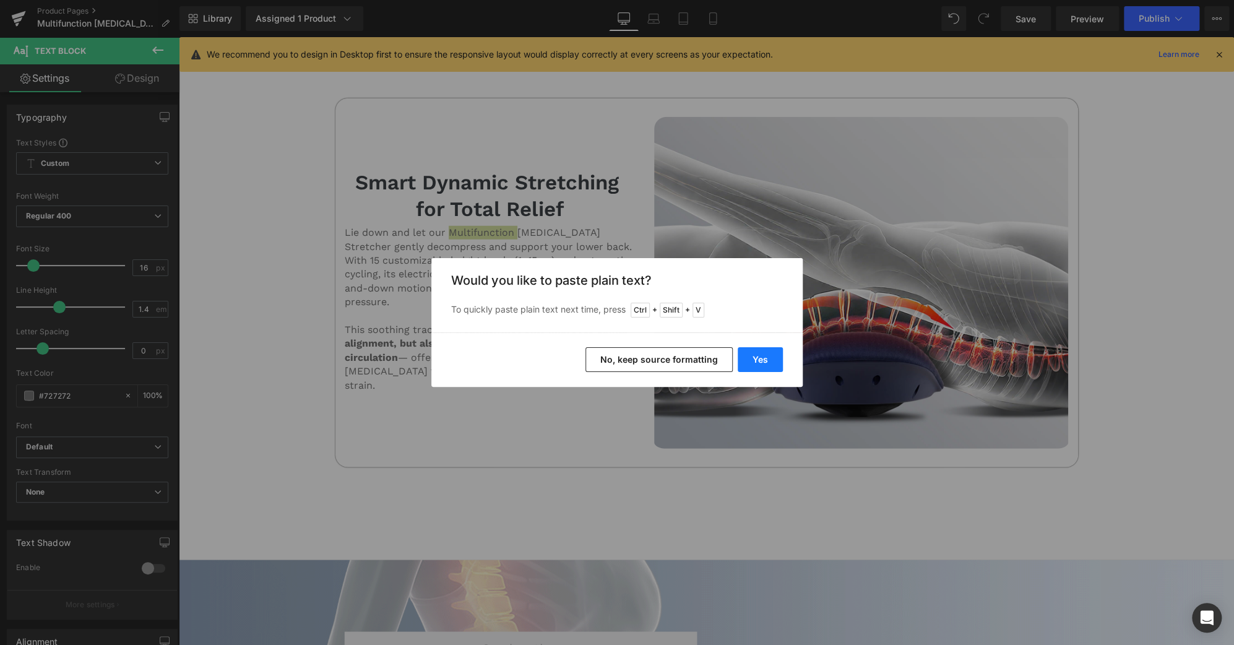
click at [755, 360] on button "Yes" at bounding box center [760, 359] width 45 height 25
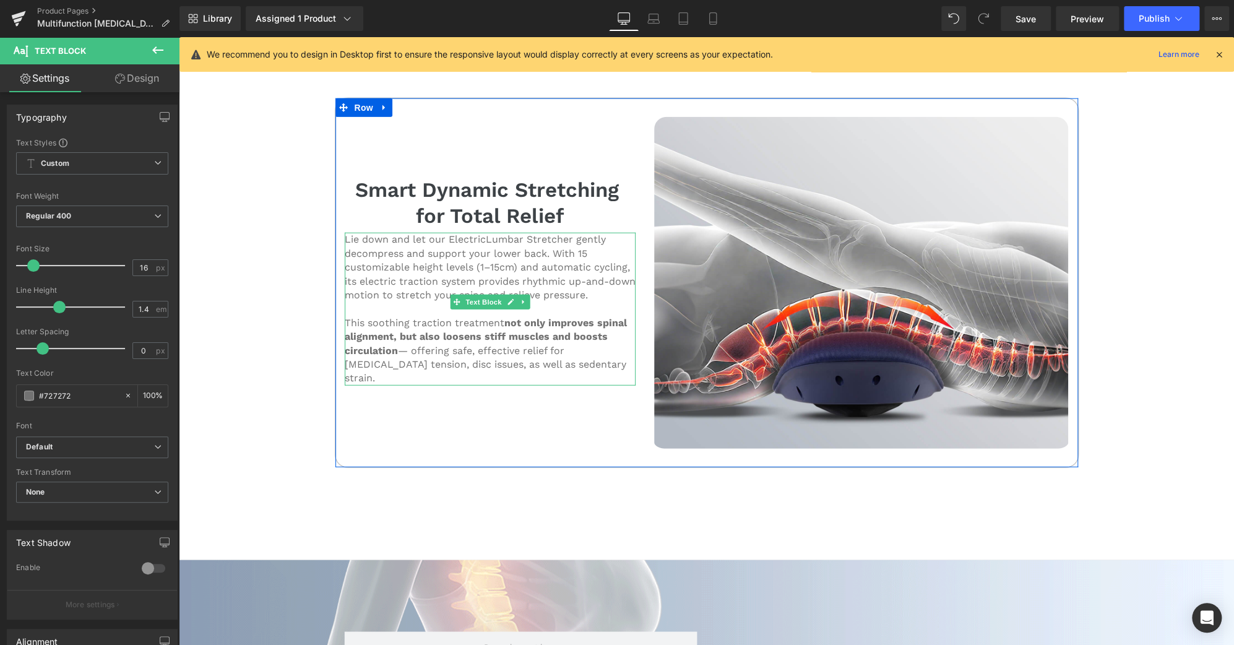
click at [480, 233] on p "Lie down and let our ElectricLumbar Stretcher gently decompress and support you…" at bounding box center [490, 267] width 291 height 69
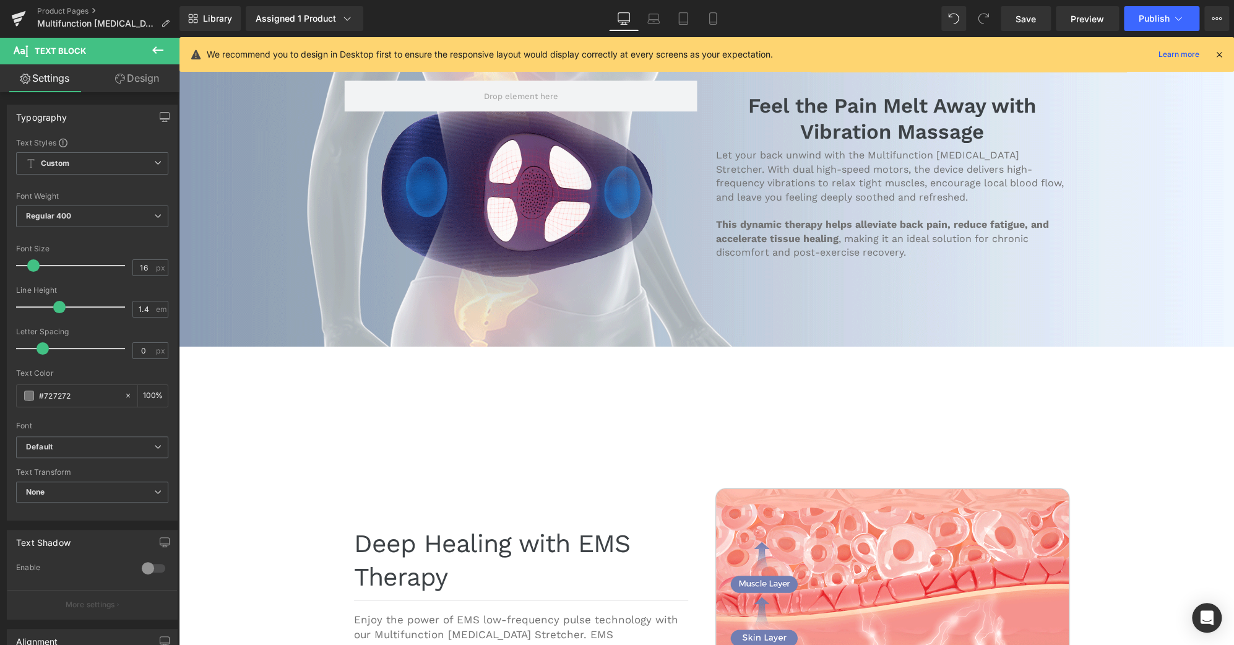
scroll to position [2642, 0]
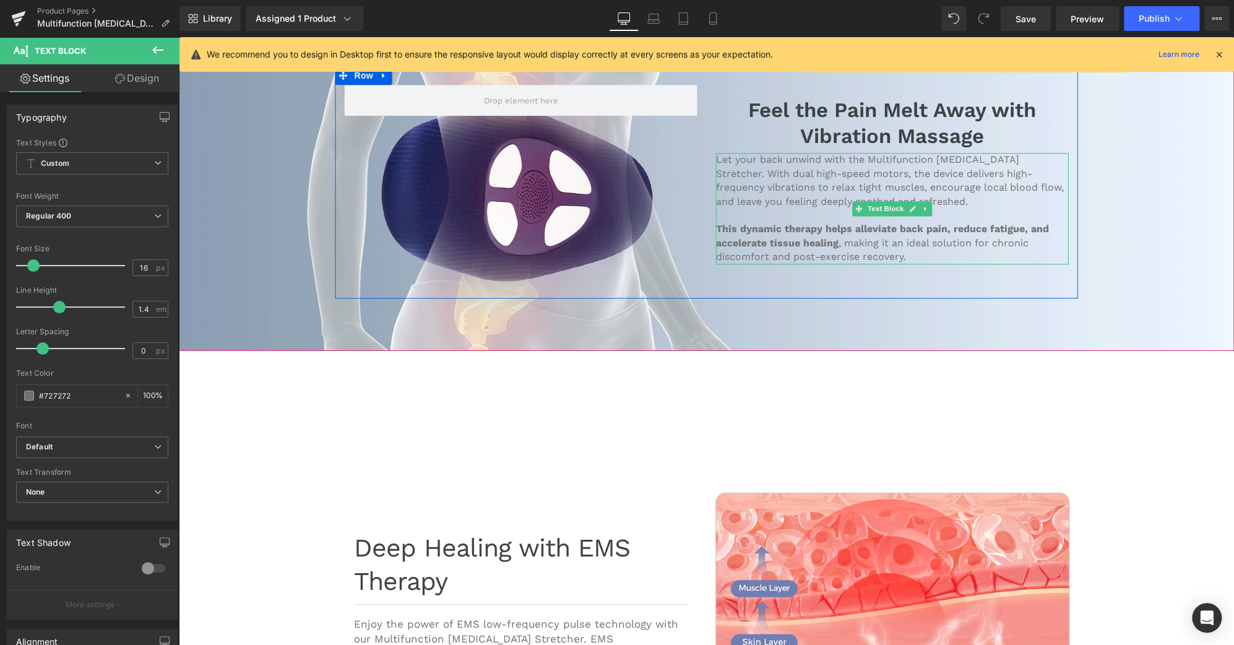
click at [891, 154] on p "Let your back unwind with the Multifunction [MEDICAL_DATA] Stretcher. With dual…" at bounding box center [892, 182] width 353 height 56
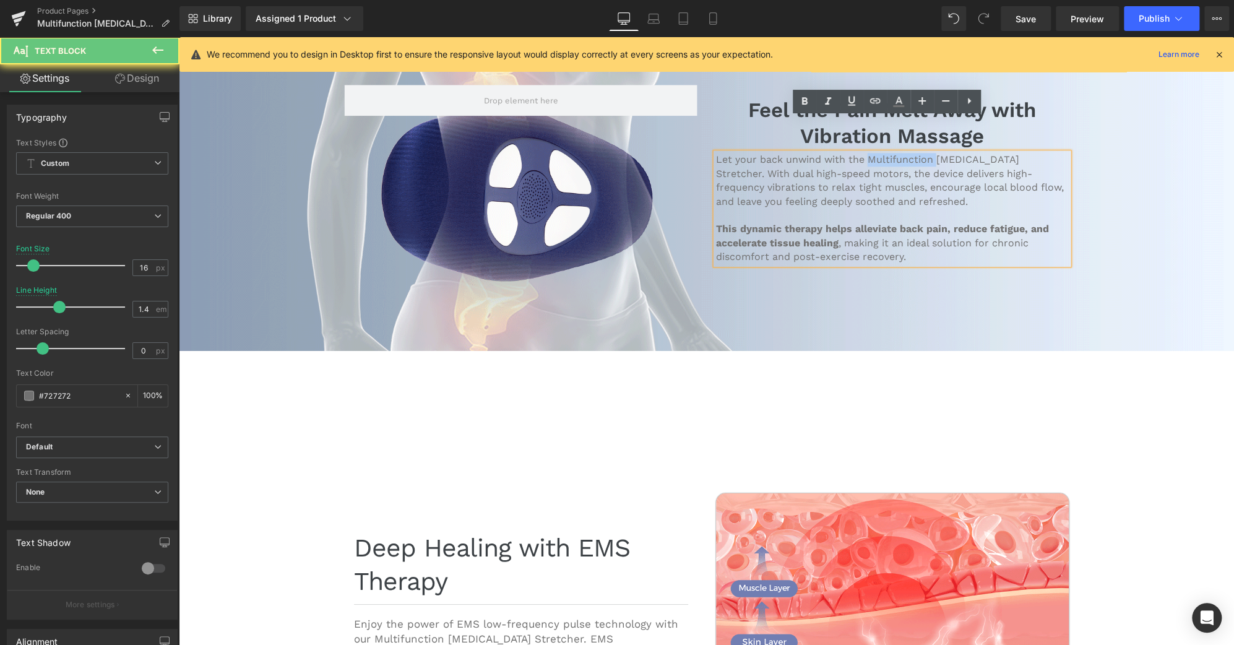
click at [891, 154] on p "Let your back unwind with the Multifunction [MEDICAL_DATA] Stretcher. With dual…" at bounding box center [892, 182] width 353 height 56
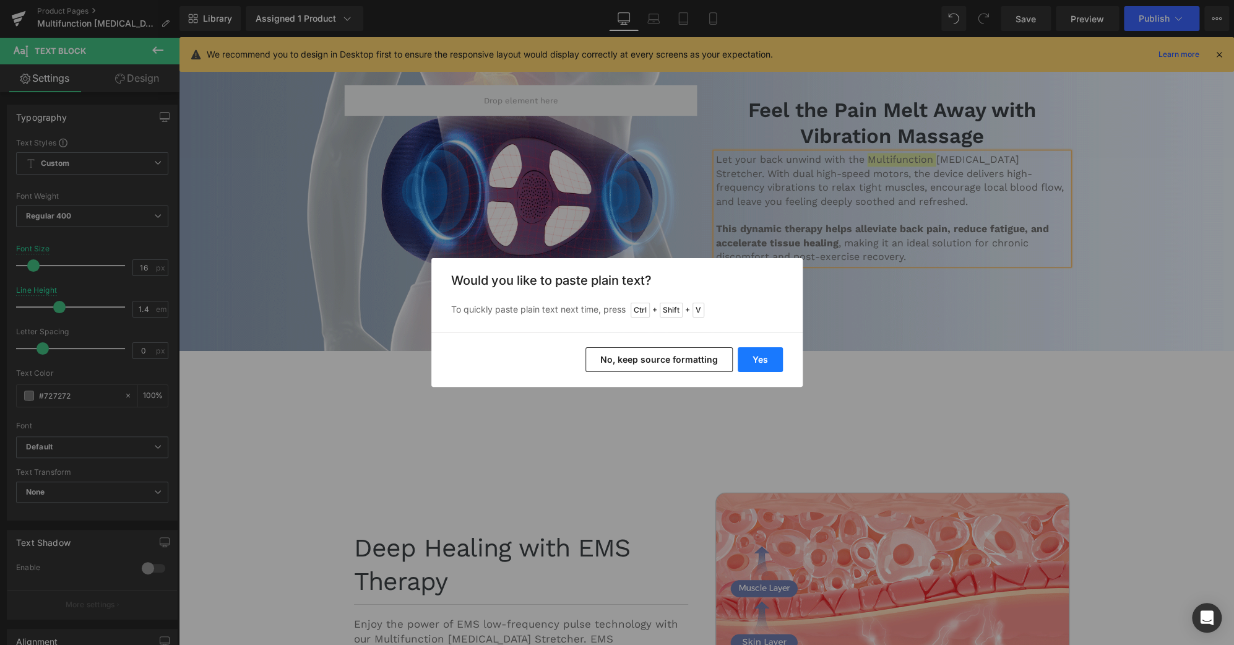
click at [772, 354] on button "Yes" at bounding box center [760, 359] width 45 height 25
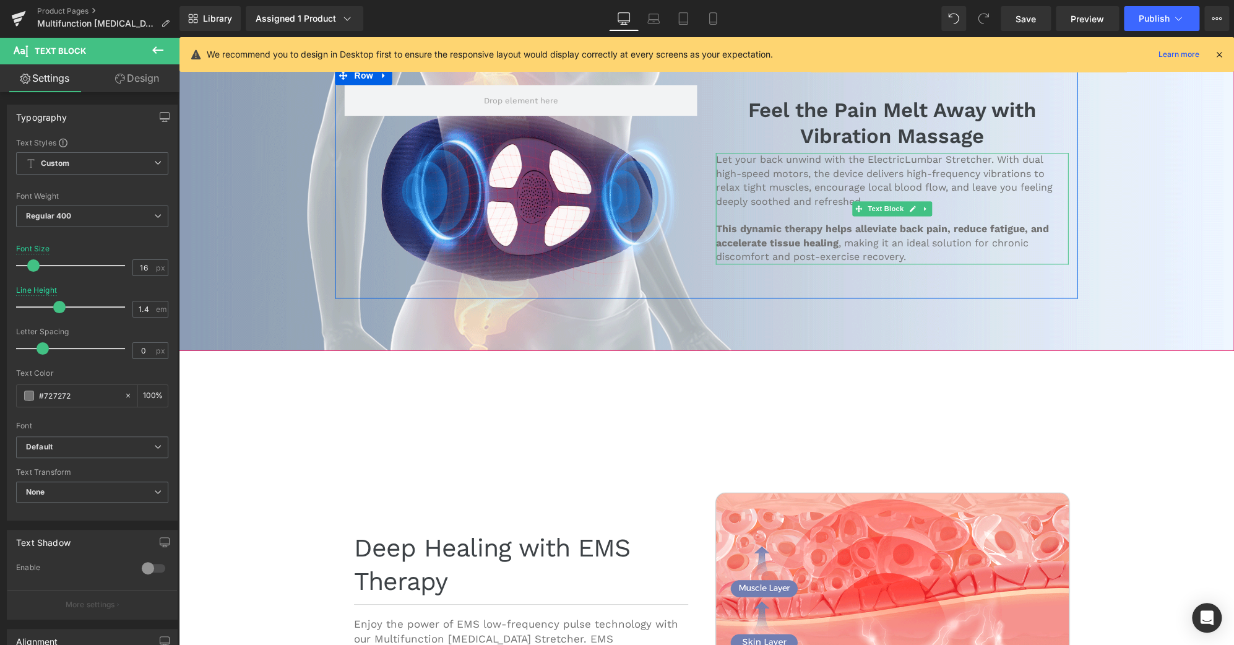
click at [899, 154] on p "Let your back unwind with the ElectricLumbar Stretcher. With dual high-speed mo…" at bounding box center [892, 182] width 353 height 56
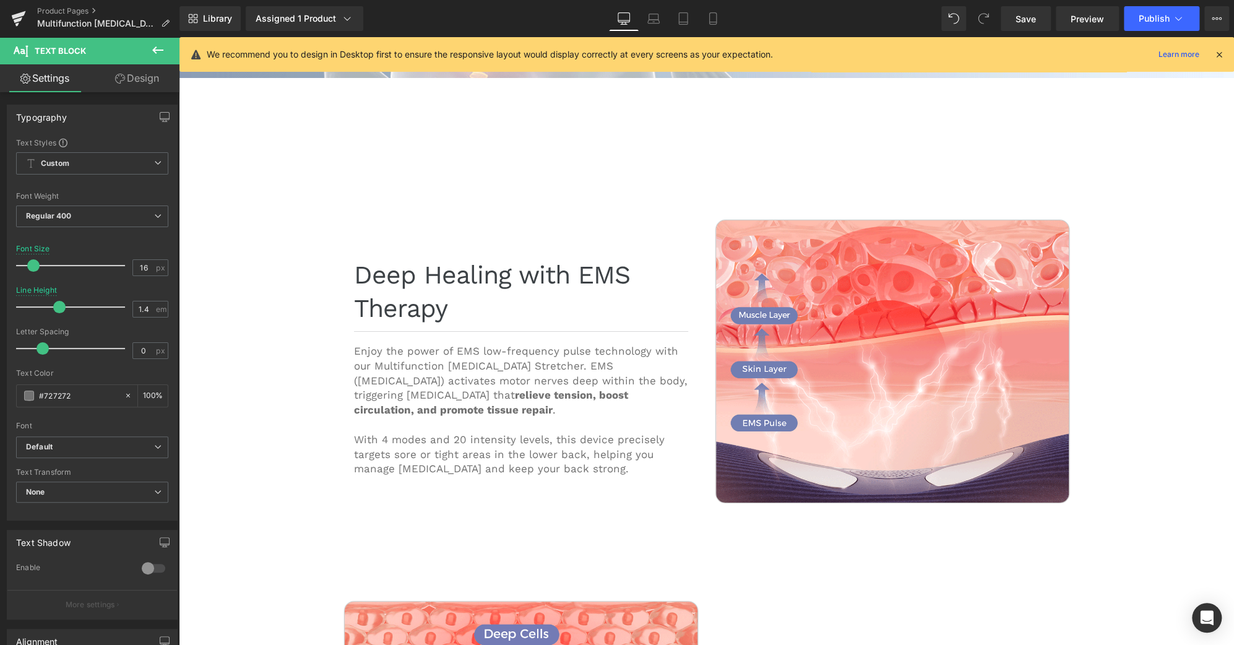
scroll to position [2916, 0]
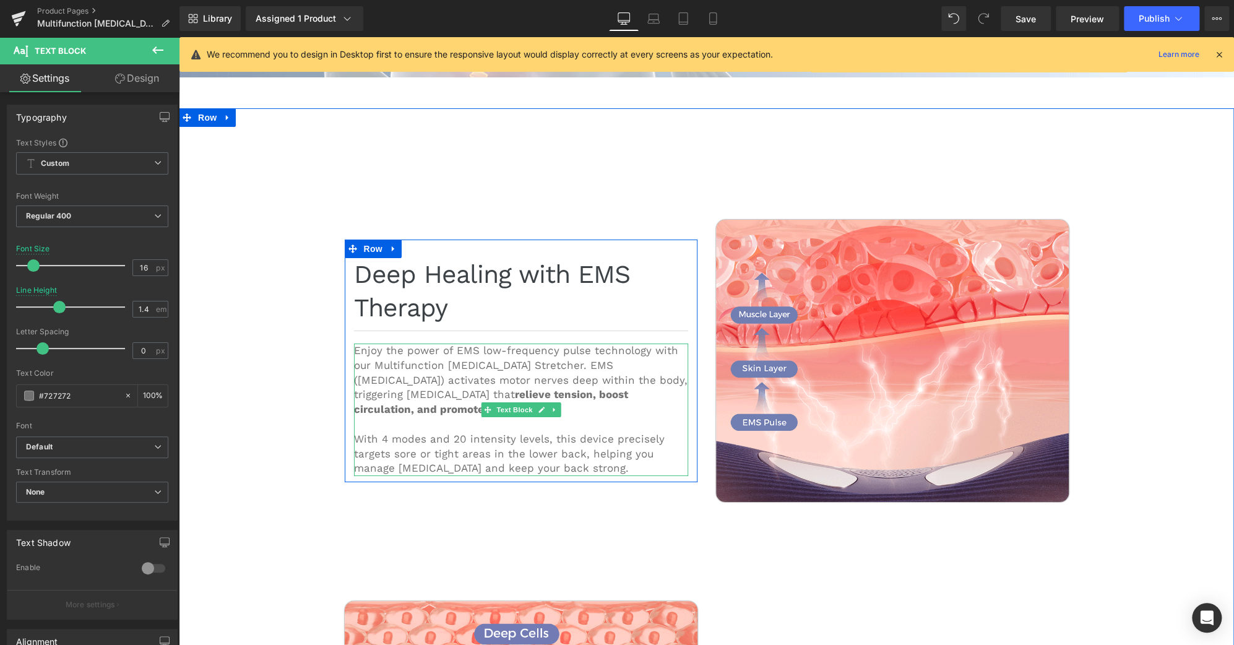
click at [419, 344] on p "Enjoy the power of EMS low-frequency pulse technology with our Multifunction [M…" at bounding box center [521, 381] width 334 height 74
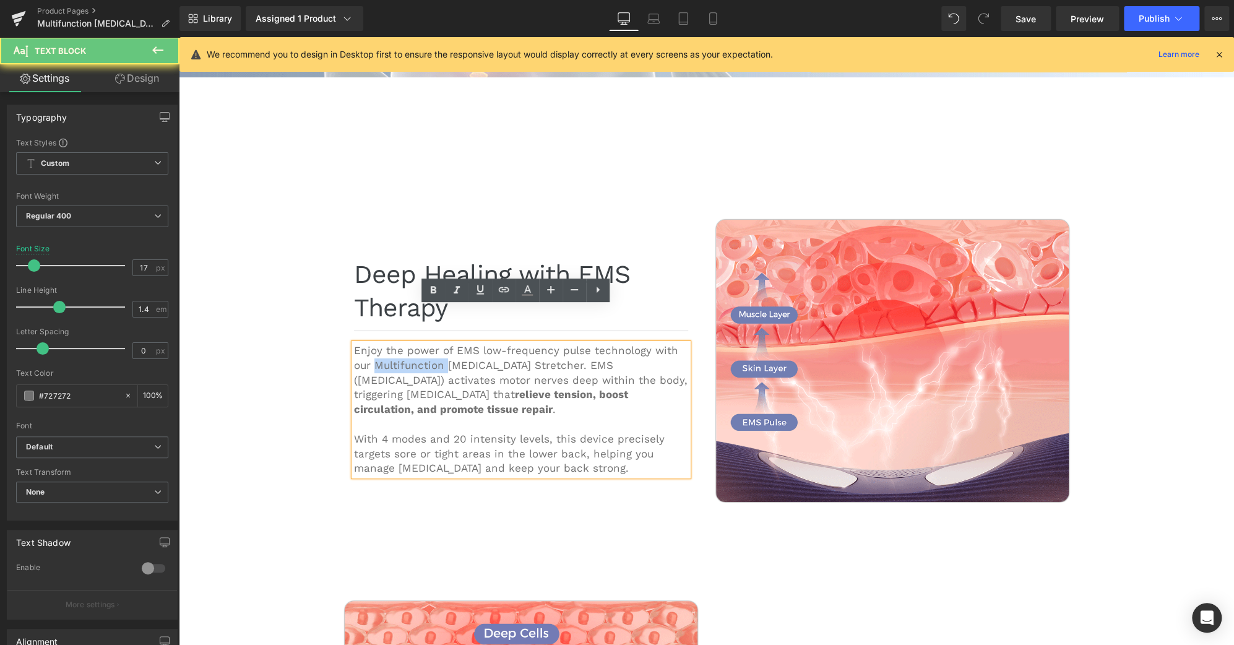
click at [419, 344] on p "Enjoy the power of EMS low-frequency pulse technology with our Multifunction [M…" at bounding box center [521, 381] width 334 height 74
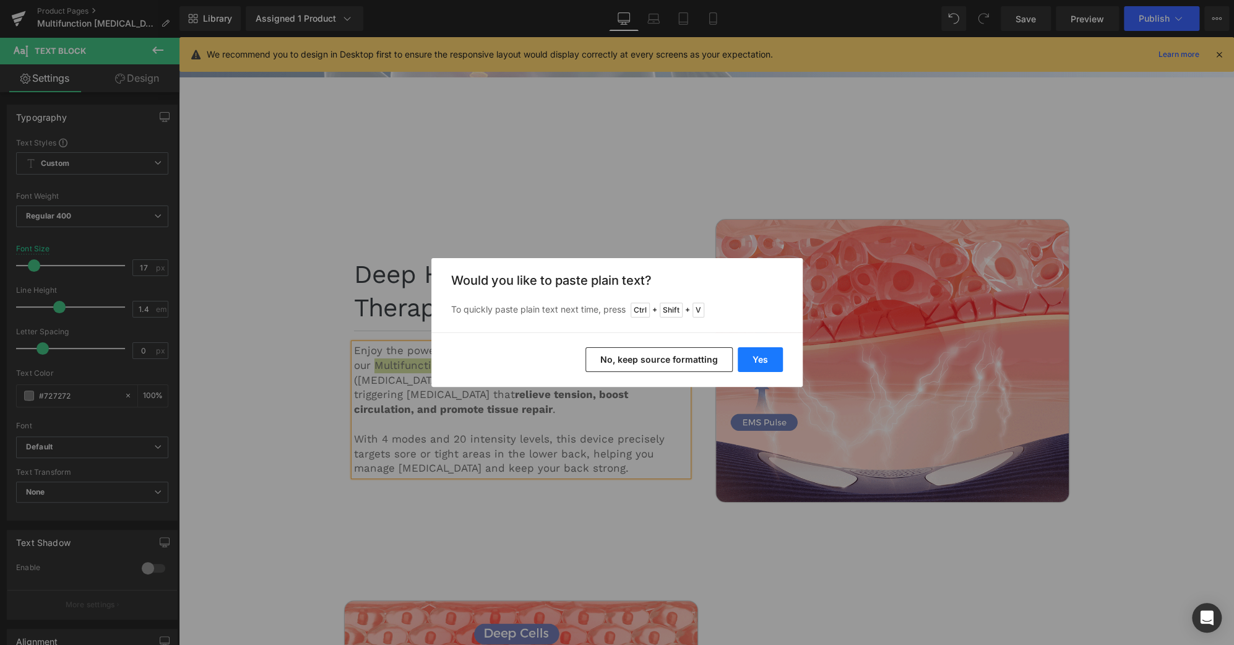
click at [766, 353] on button "Yes" at bounding box center [760, 359] width 45 height 25
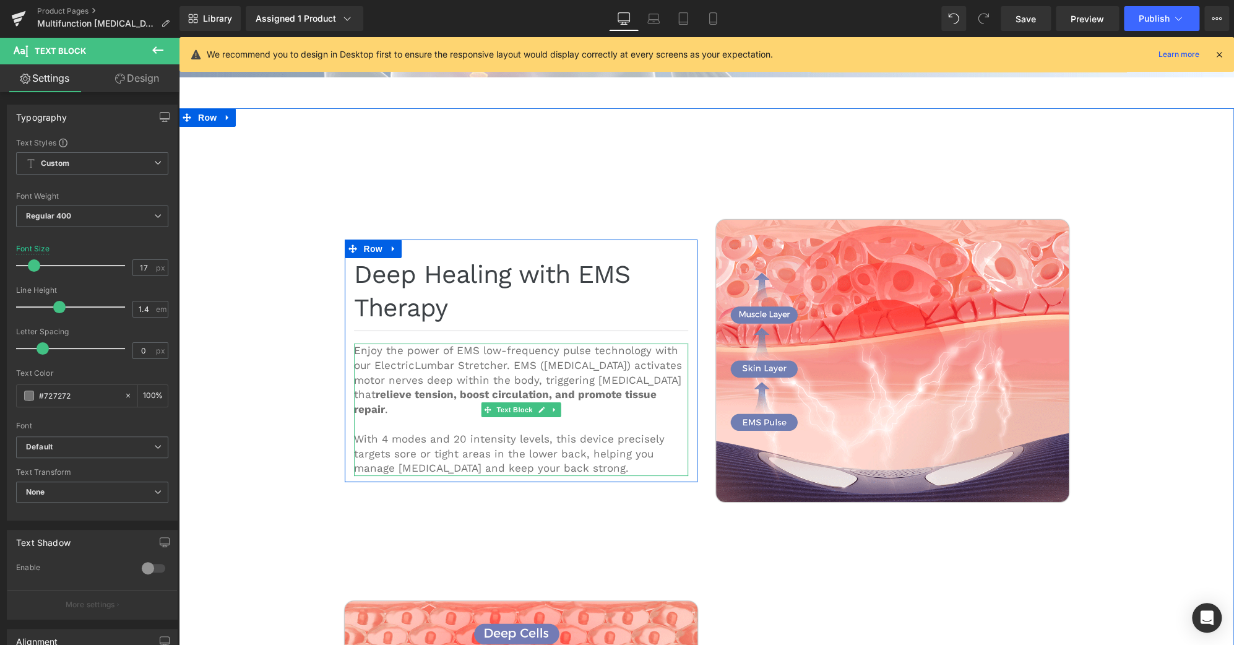
click at [407, 344] on p "Enjoy the power of EMS low-frequency pulse technology with our ElectricLumbar S…" at bounding box center [521, 381] width 334 height 74
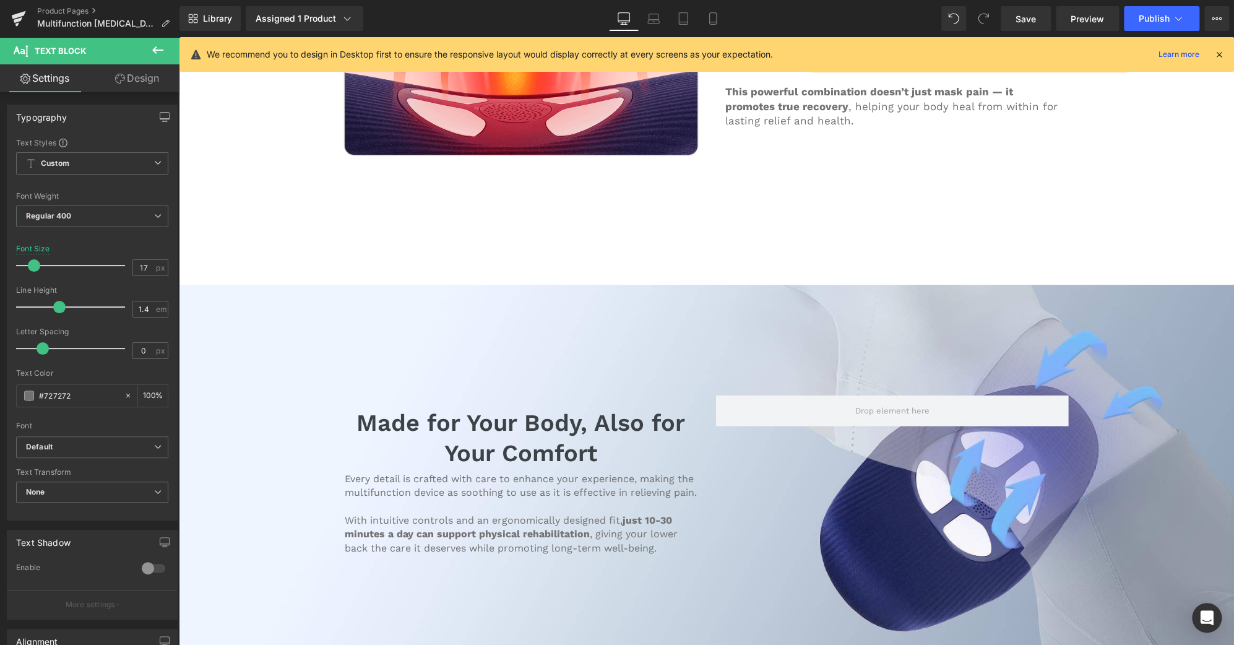
scroll to position [3645, 0]
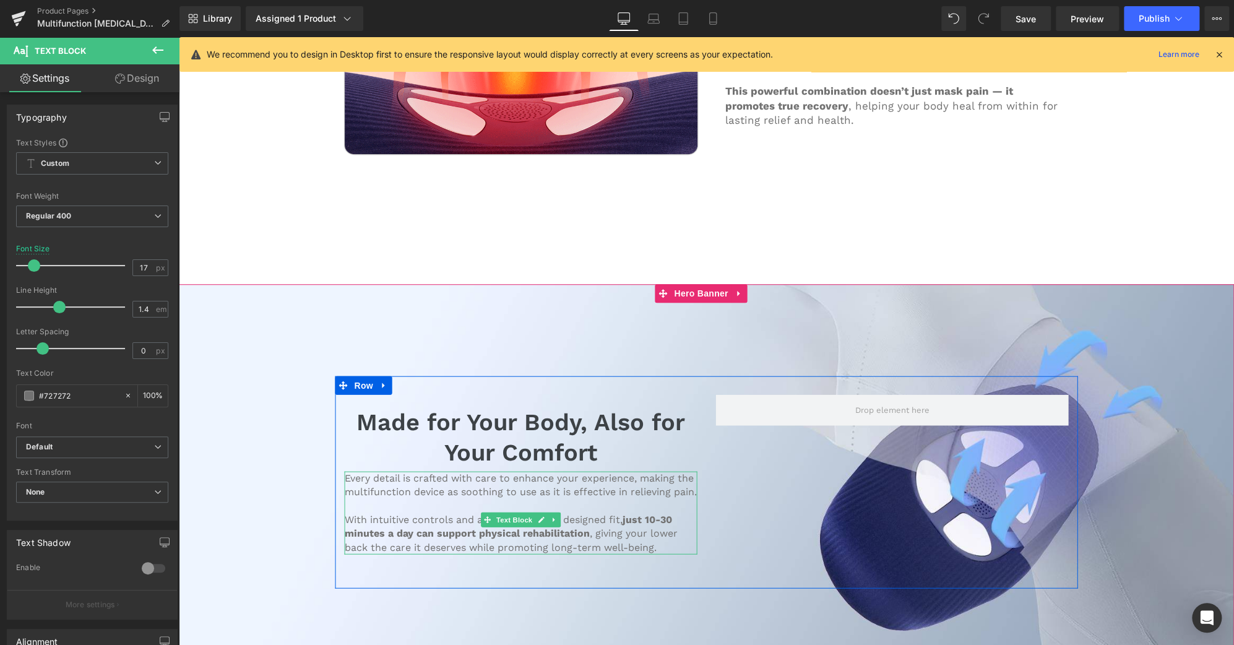
click at [387, 471] on p "Every detail is crafted with care to enhance your experience, making the multif…" at bounding box center [521, 485] width 353 height 28
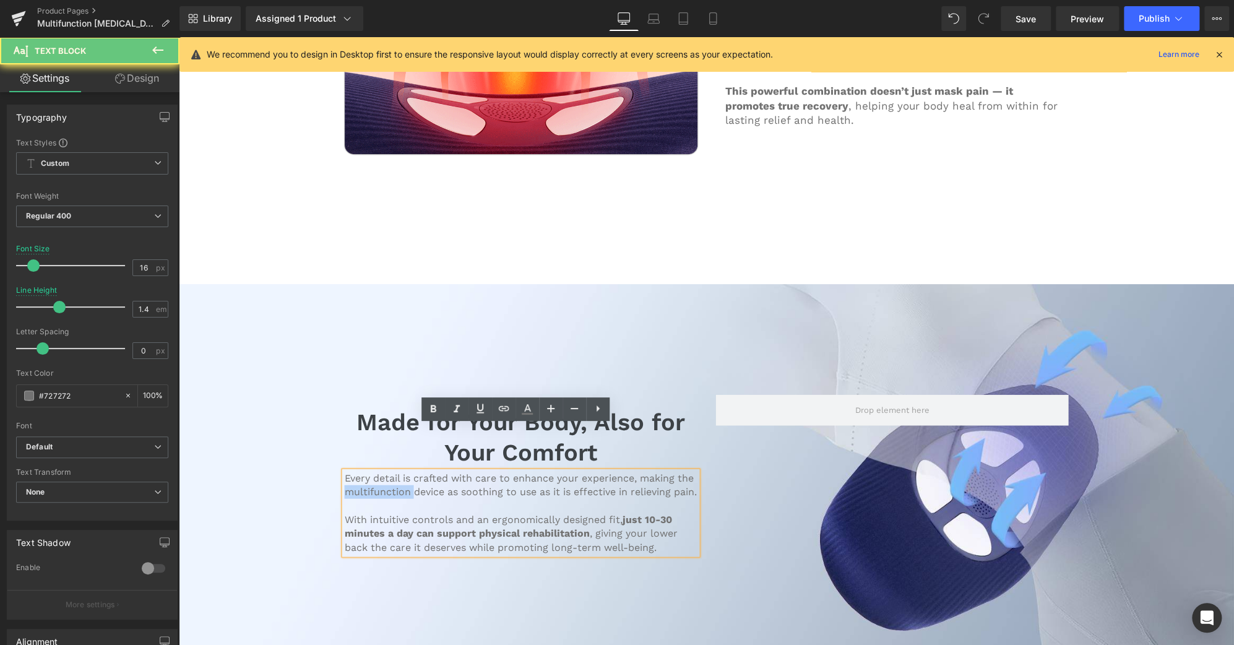
click at [387, 471] on p "Every detail is crafted with care to enhance your experience, making the multif…" at bounding box center [521, 485] width 353 height 28
click at [414, 471] on p "Every detail is crafted with care to enhance your experience, making the multif…" at bounding box center [521, 485] width 353 height 28
click at [410, 471] on p "Every detail is crafted with care to enhance your experience, making the multif…" at bounding box center [521, 485] width 353 height 28
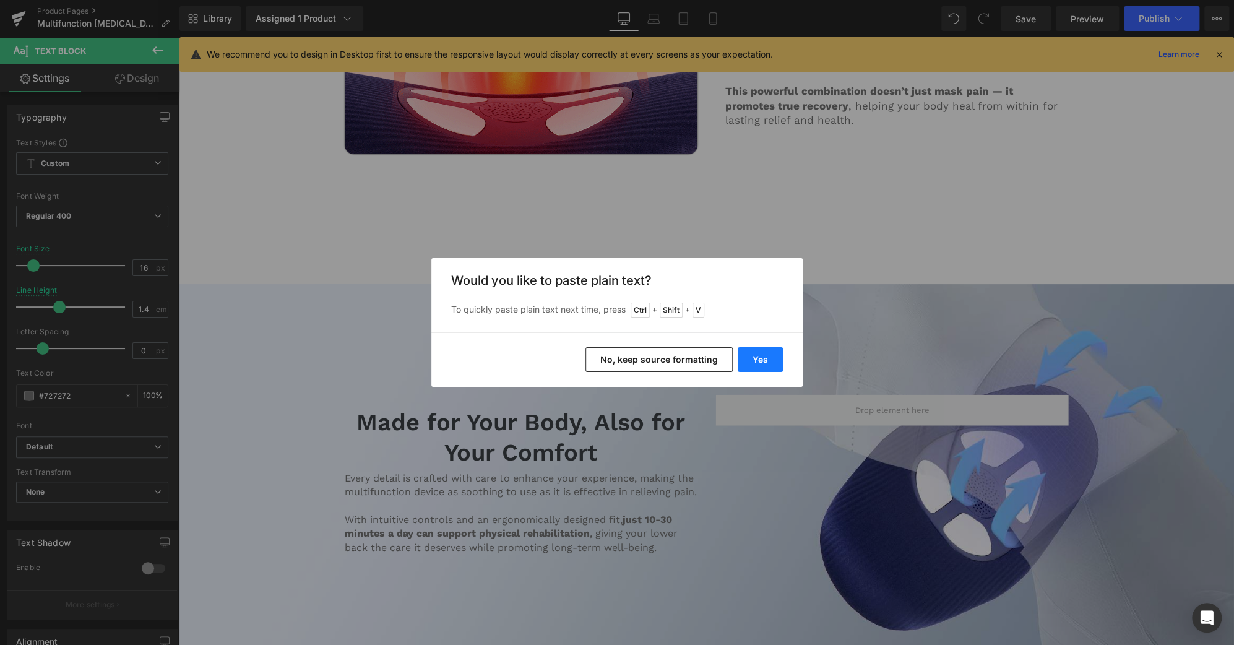
click at [760, 370] on button "Yes" at bounding box center [760, 359] width 45 height 25
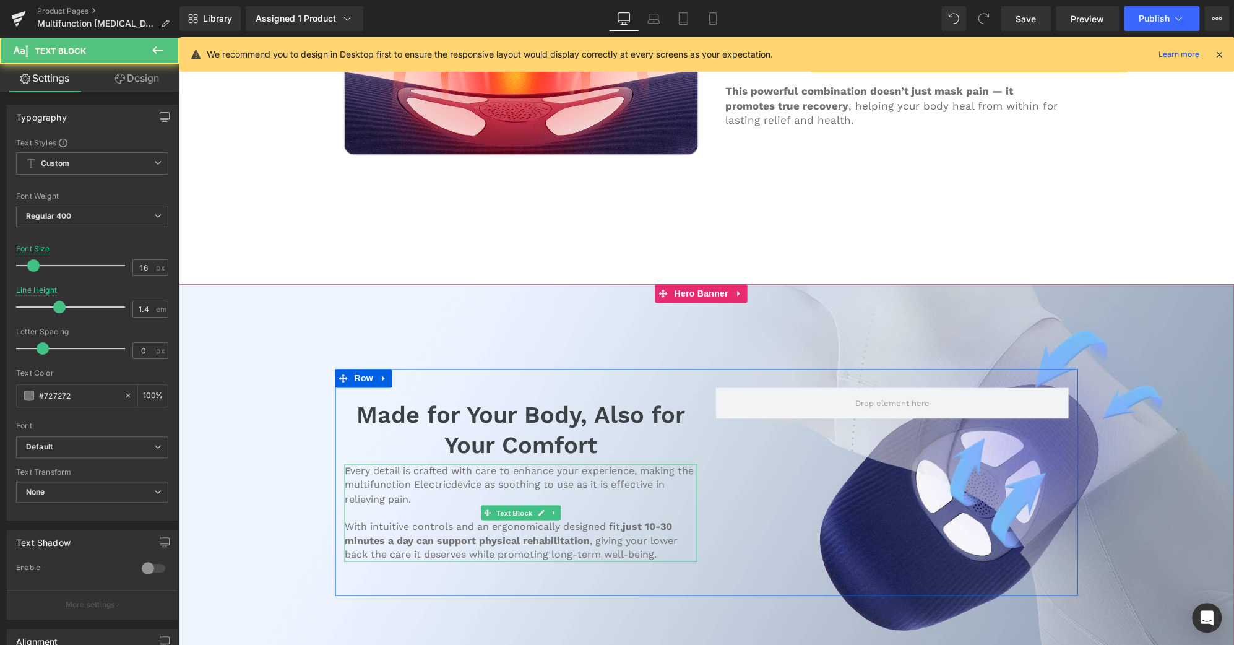
click at [446, 464] on p "Every detail is crafted with care to enhance your experience, making the multif…" at bounding box center [521, 484] width 353 height 41
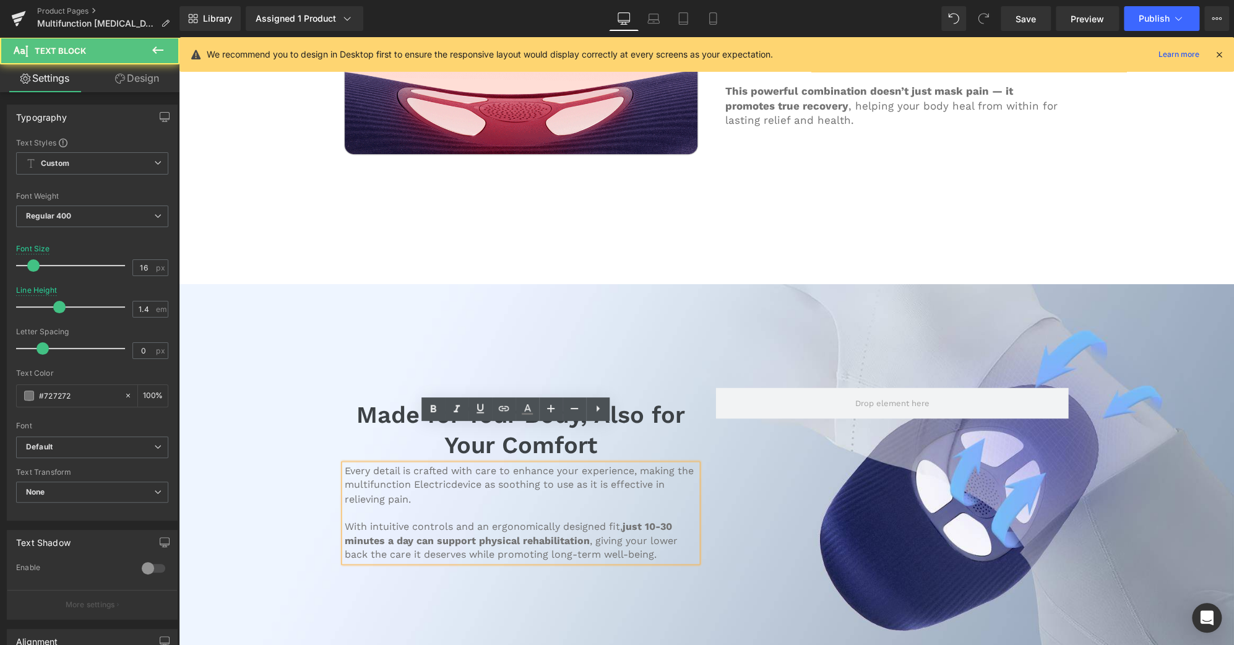
scroll to position [3644, 0]
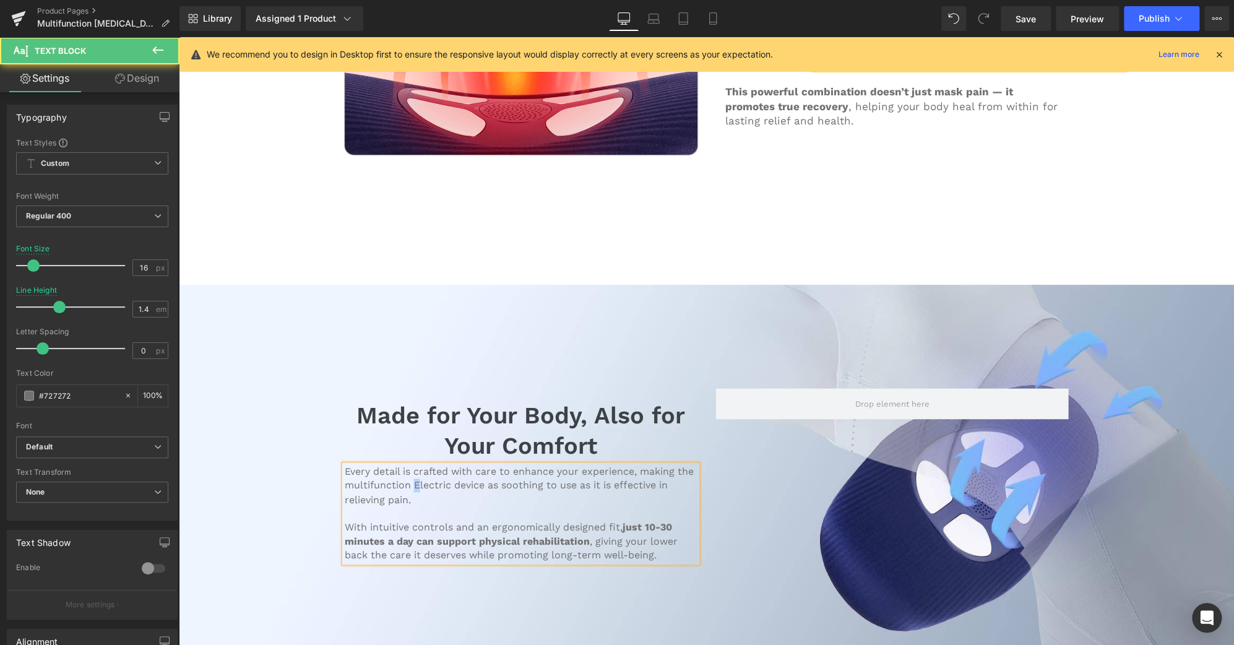
click at [410, 465] on p "Every detail is crafted with care to enhance your experience, making the multif…" at bounding box center [521, 485] width 353 height 41
click at [385, 465] on p "Every detail is crafted with care to enhance your experience, making the multif…" at bounding box center [521, 485] width 353 height 41
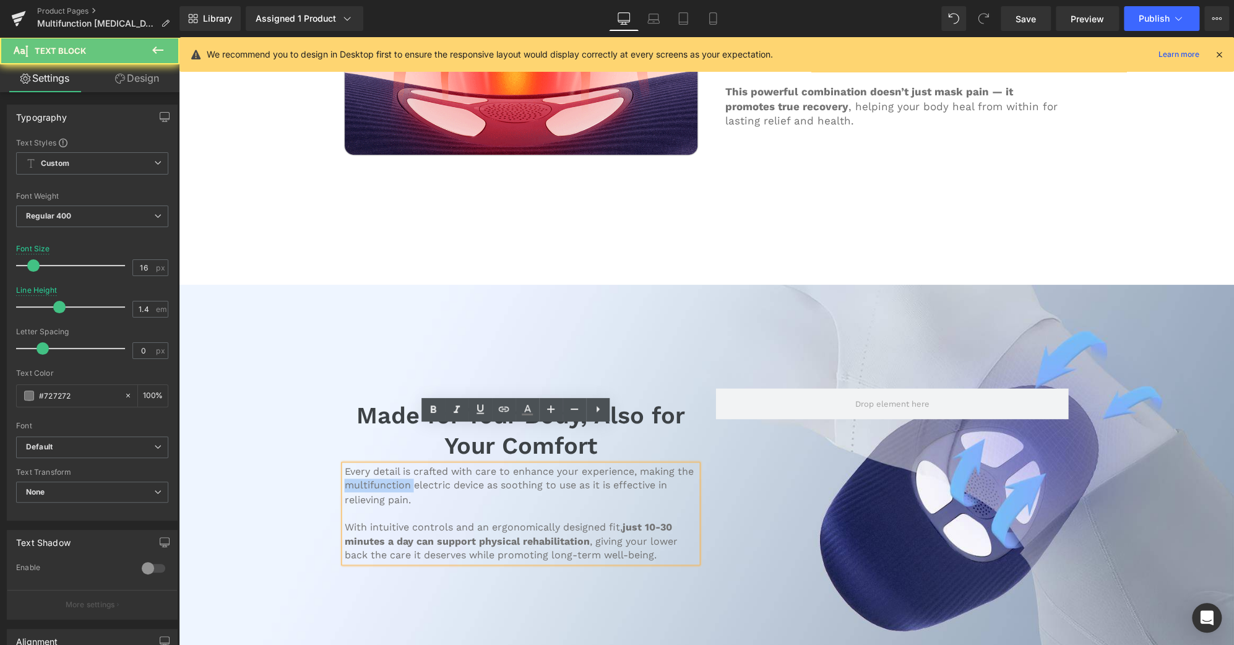
click at [385, 465] on p "Every detail is crafted with care to enhance your experience, making the multif…" at bounding box center [521, 485] width 353 height 41
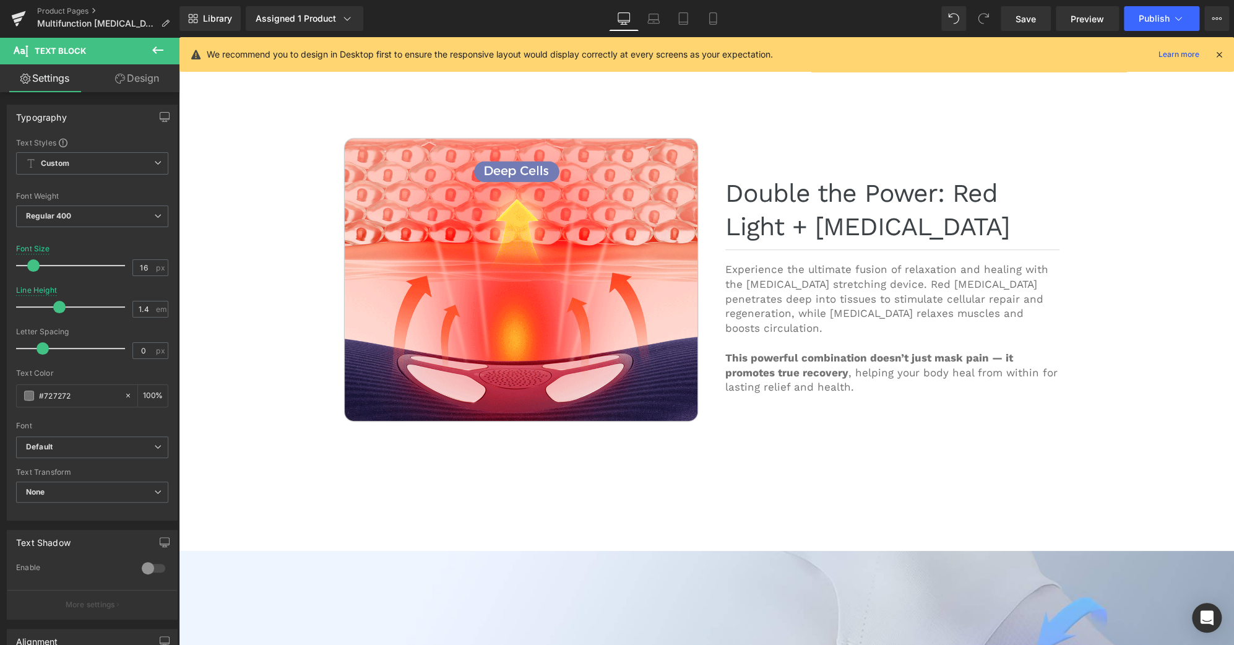
scroll to position [3378, 0]
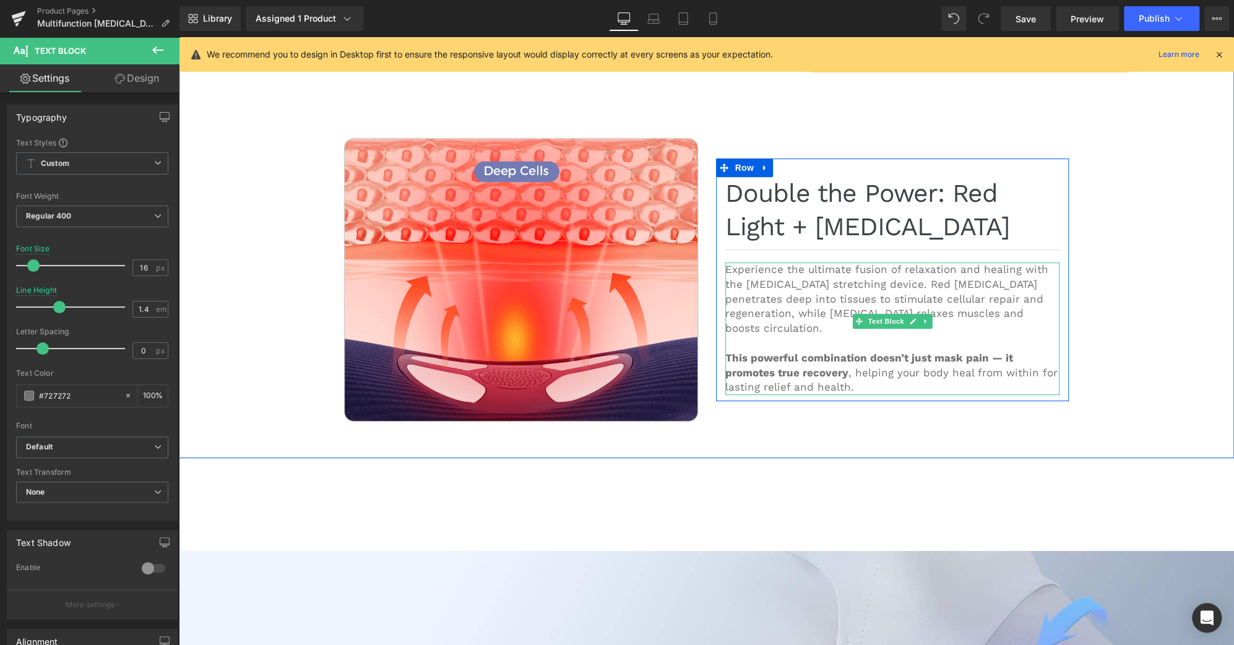
click at [742, 262] on p "Experience the ultimate fusion of relaxation and healing with the [MEDICAL_DATA…" at bounding box center [892, 299] width 334 height 74
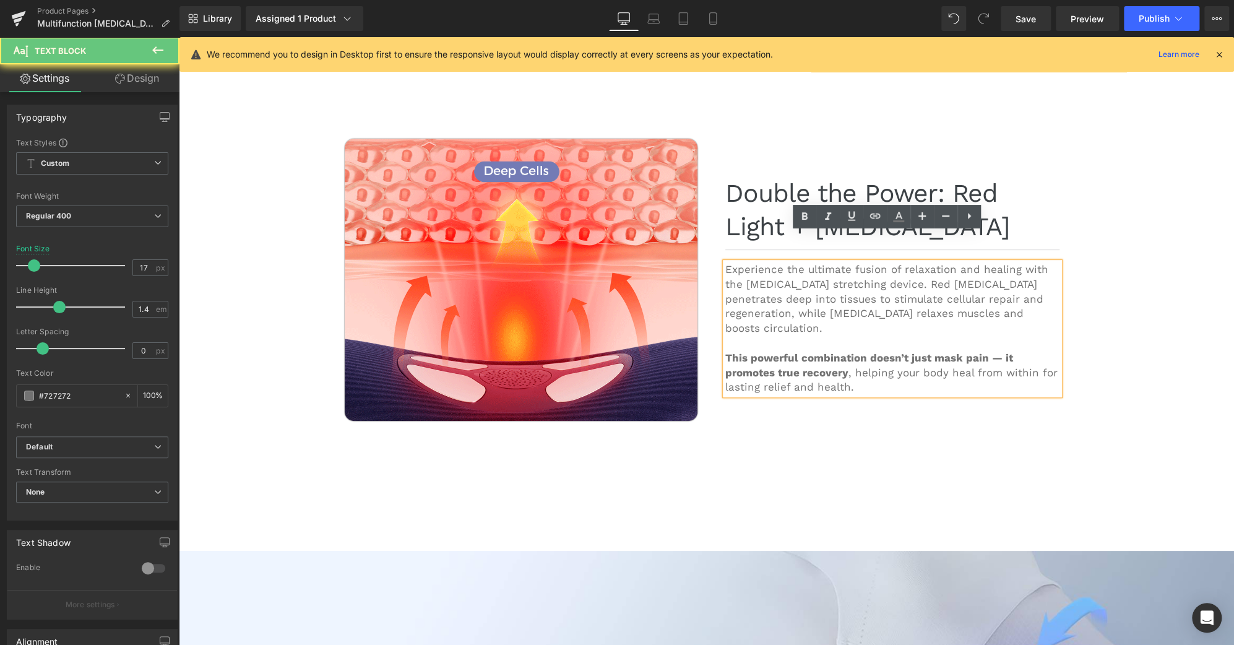
click at [740, 262] on p "Experience the ultimate fusion of relaxation and healing with the [MEDICAL_DATA…" at bounding box center [892, 299] width 334 height 74
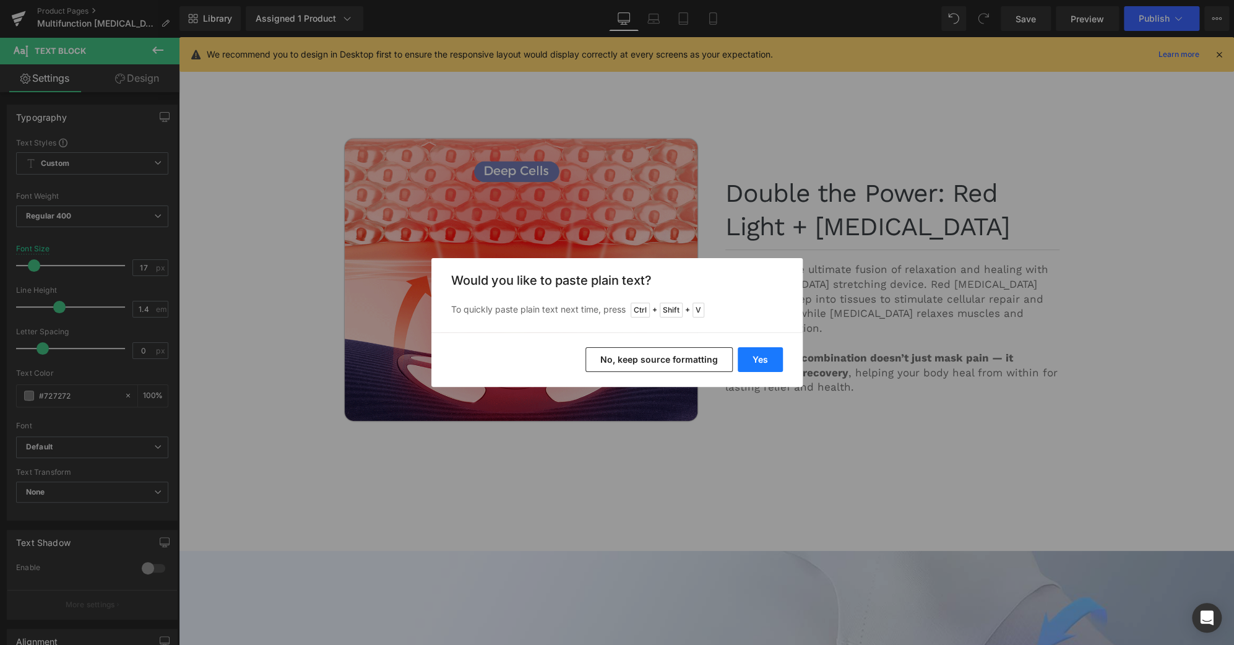
click at [772, 353] on button "Yes" at bounding box center [760, 359] width 45 height 25
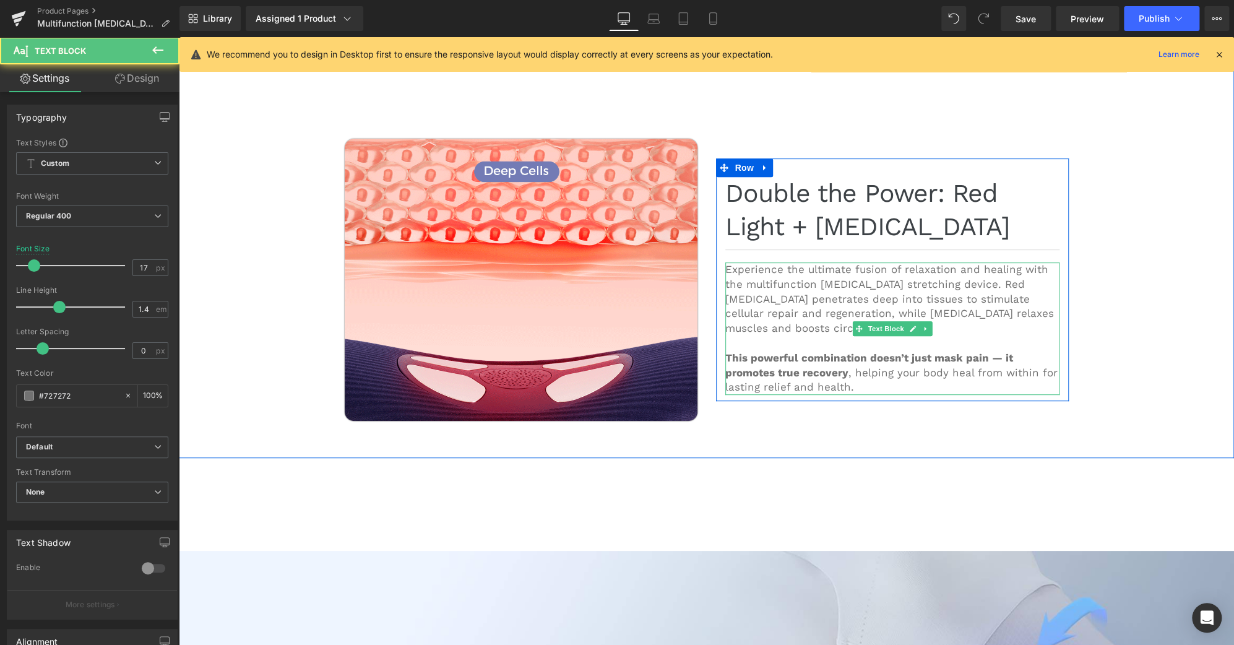
click at [810, 262] on p "Experience the ultimate fusion of relaxation and healing with the multifunction…" at bounding box center [892, 299] width 334 height 74
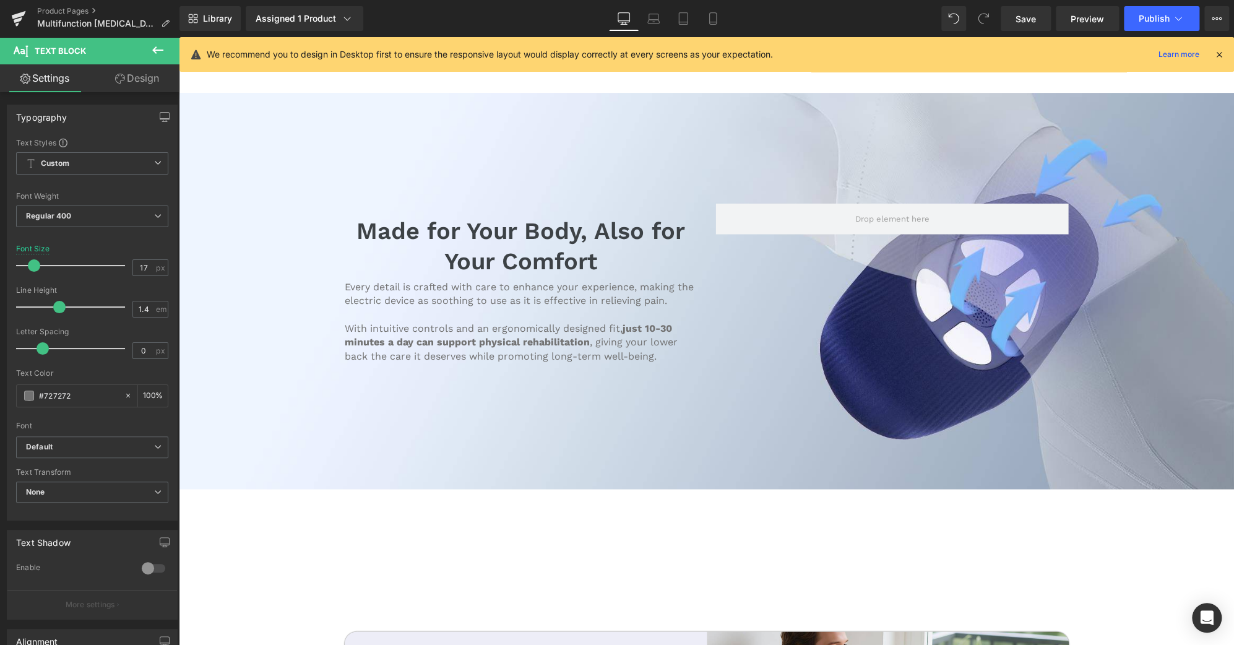
scroll to position [3834, 0]
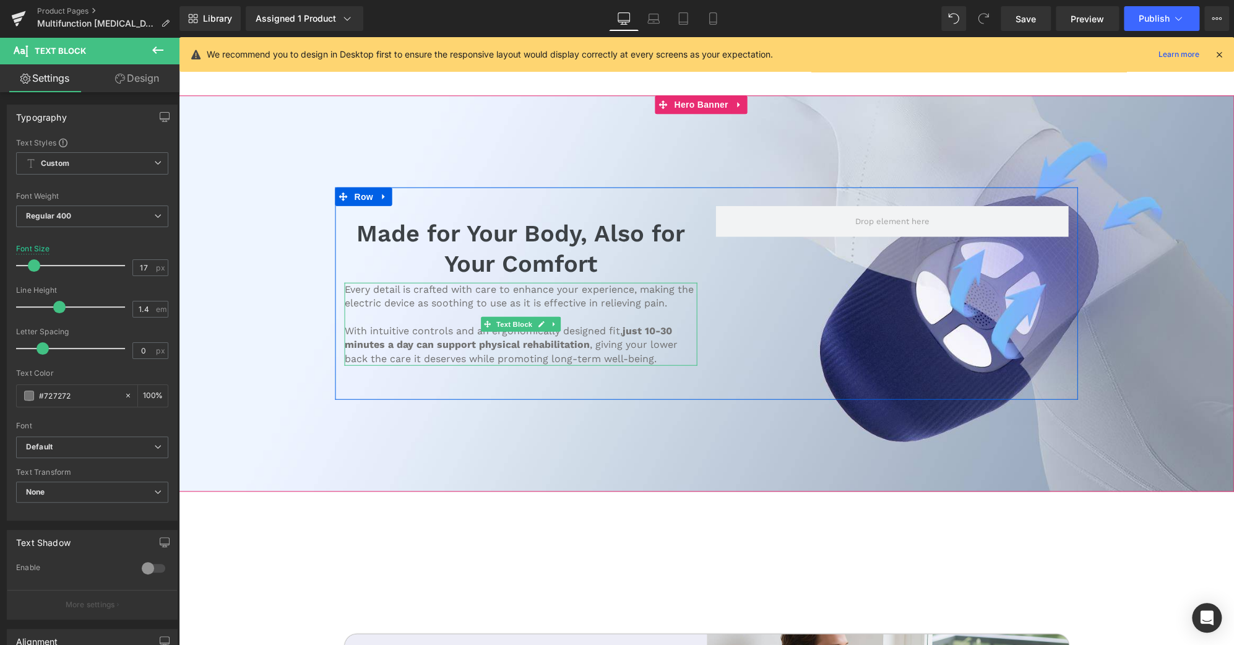
click at [381, 282] on p "Every detail is crafted with care to enhance your experience, making the electr…" at bounding box center [521, 296] width 353 height 28
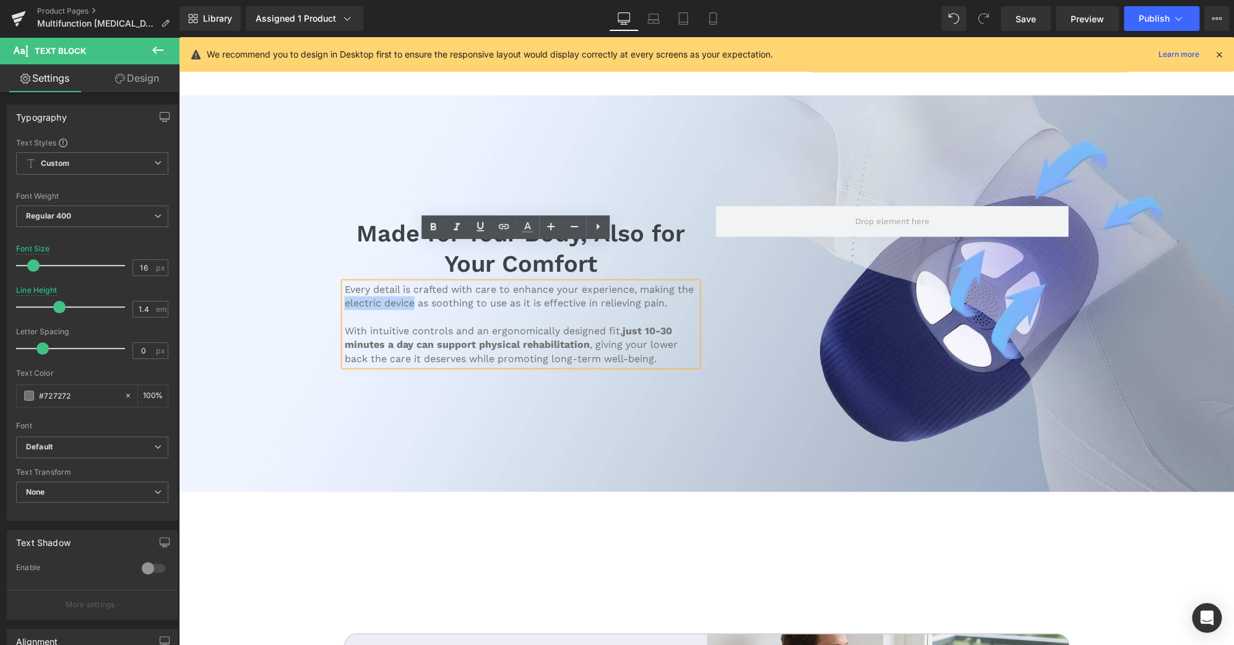
drag, startPoint x: 410, startPoint y: 266, endPoint x: 339, endPoint y: 268, distance: 71.8
click at [345, 282] on p "Every detail is crafted with care to enhance your experience, making the electr…" at bounding box center [521, 296] width 353 height 28
copy p "electric device"
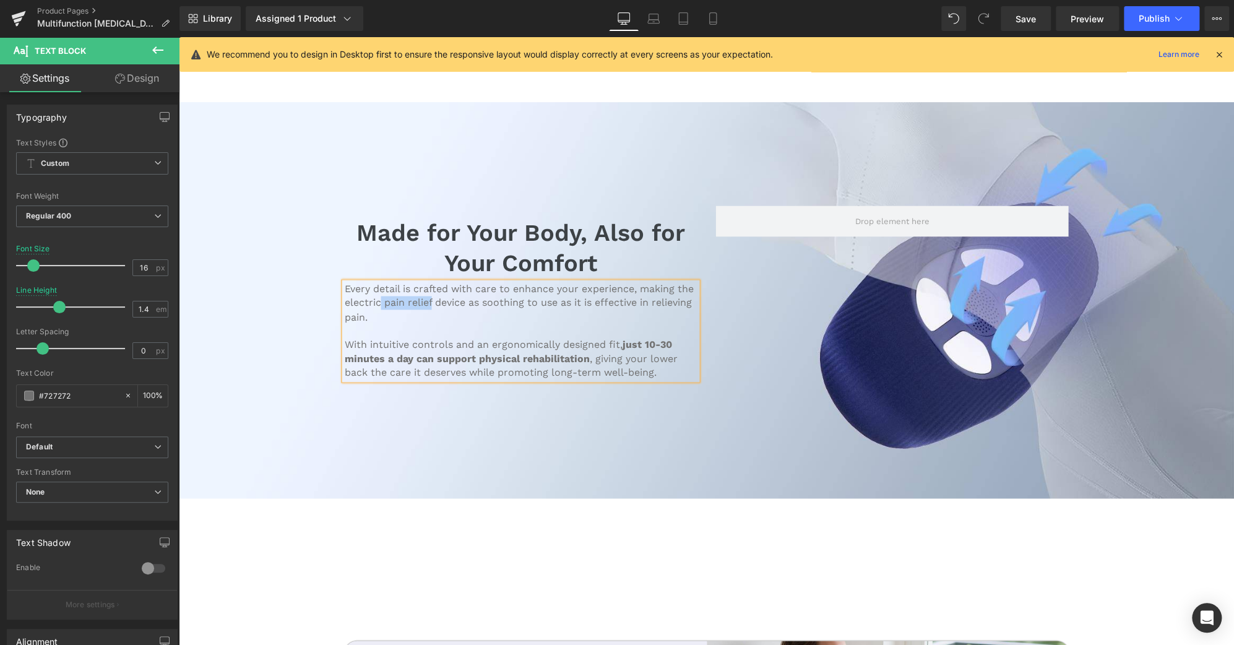
drag, startPoint x: 429, startPoint y: 263, endPoint x: 375, endPoint y: 267, distance: 54.0
click at [375, 282] on p "Every detail is crafted with care to enhance your experience, making the electr…" at bounding box center [521, 302] width 353 height 41
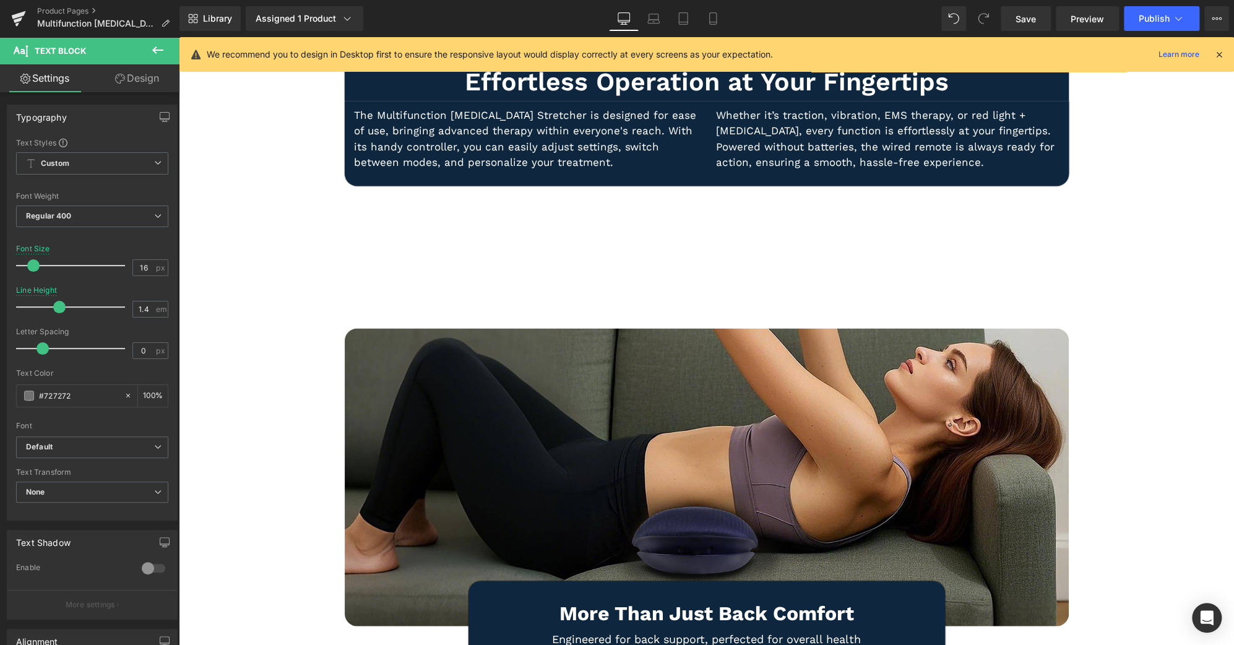
scroll to position [4654, 0]
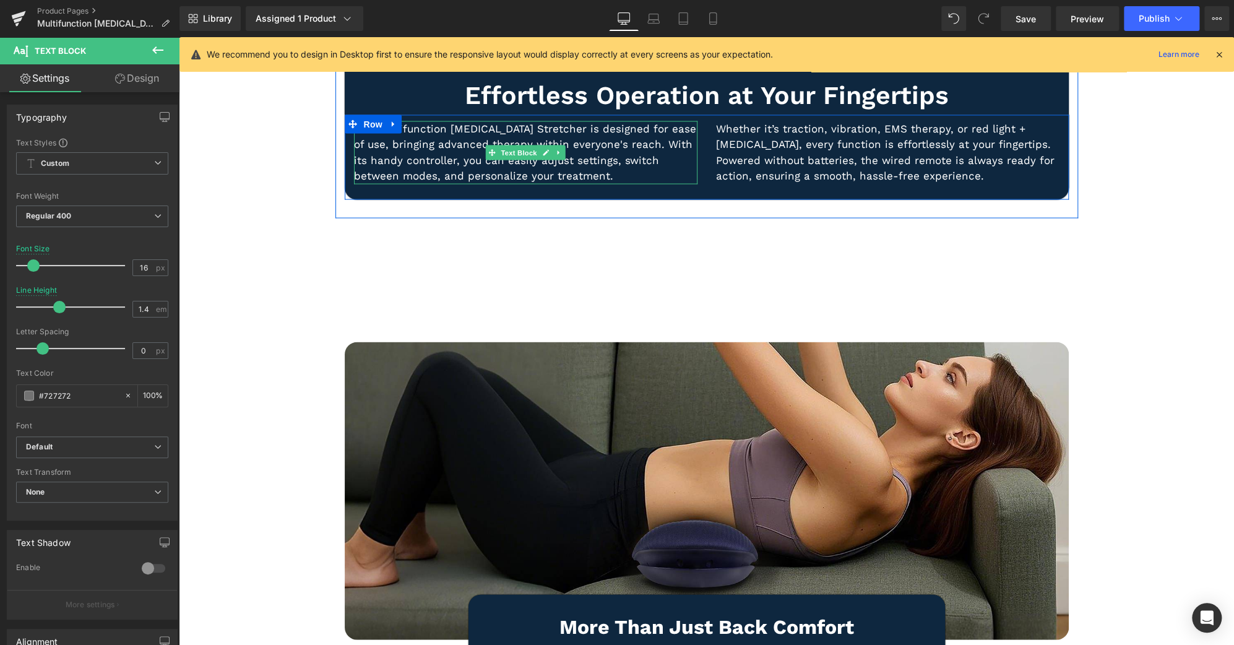
click at [425, 121] on p "The Multifunction [MEDICAL_DATA] Stretcher is designed for ease of use, bringin…" at bounding box center [526, 152] width 344 height 63
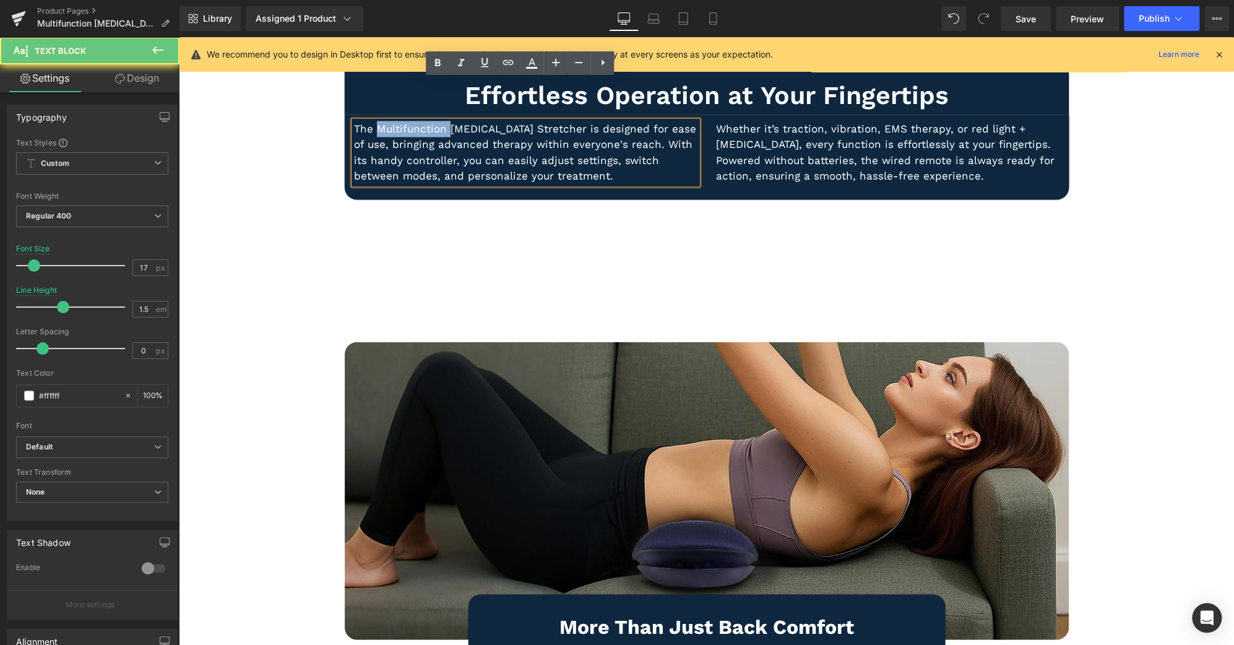
click at [425, 121] on p "The Multifunction [MEDICAL_DATA] Stretcher is designed for ease of use, bringin…" at bounding box center [526, 152] width 344 height 63
paste div
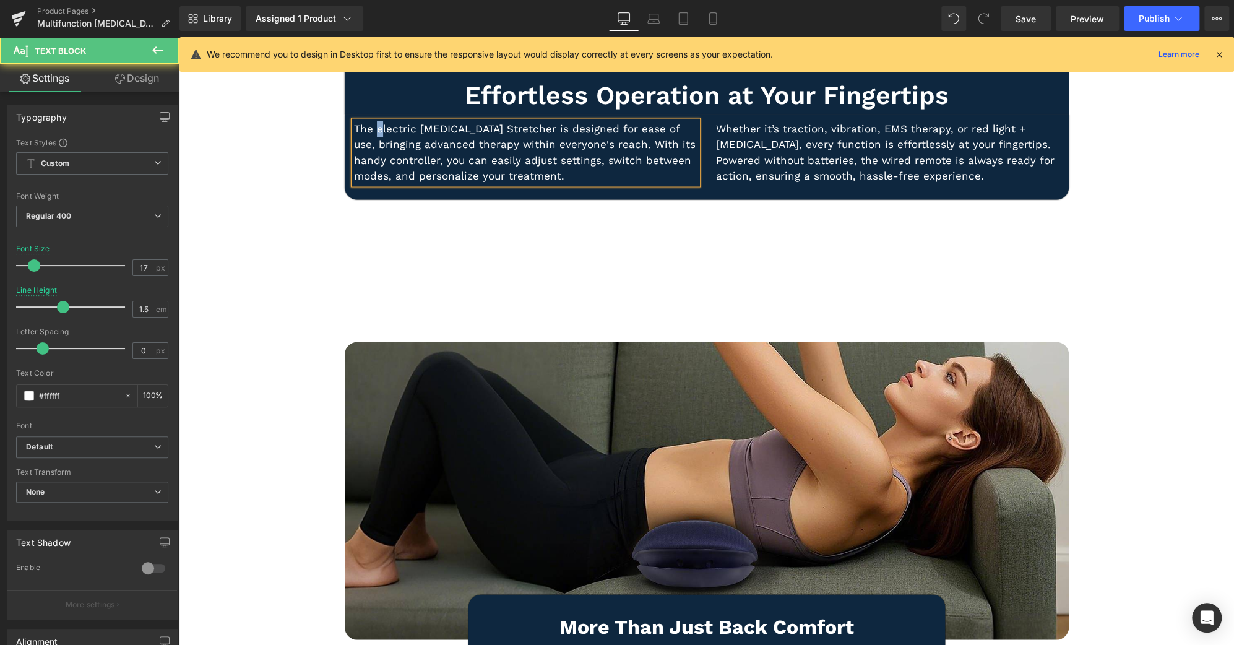
click at [372, 121] on p "The electric [MEDICAL_DATA] Stretcher is designed for ease of use, bringing adv…" at bounding box center [526, 152] width 344 height 63
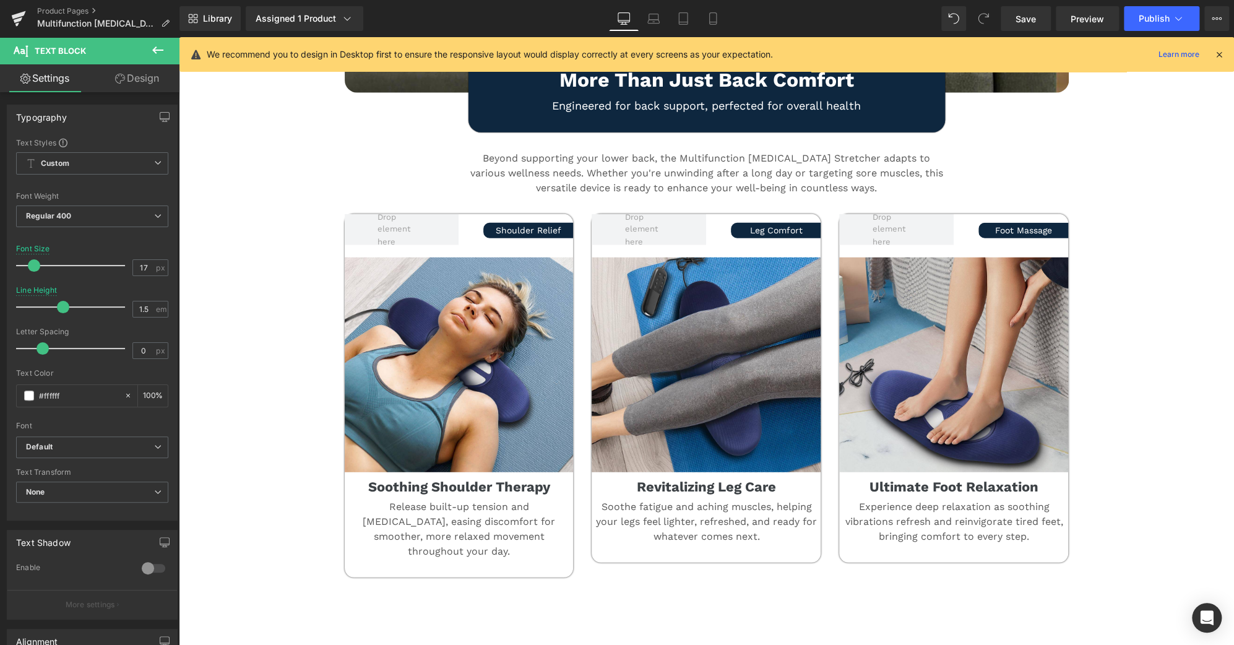
scroll to position [5200, 0]
